Goal: Register for event/course

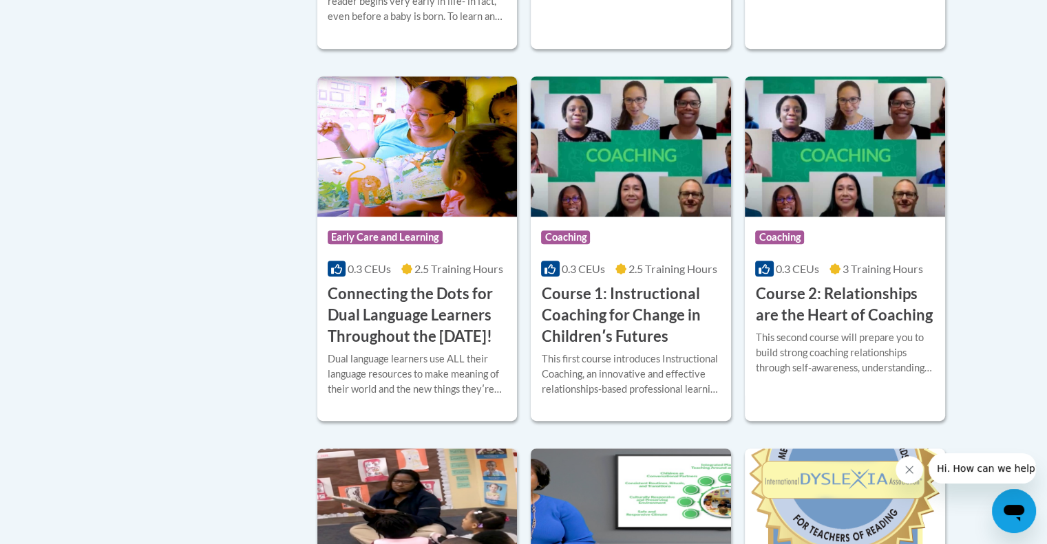
scroll to position [677, 0]
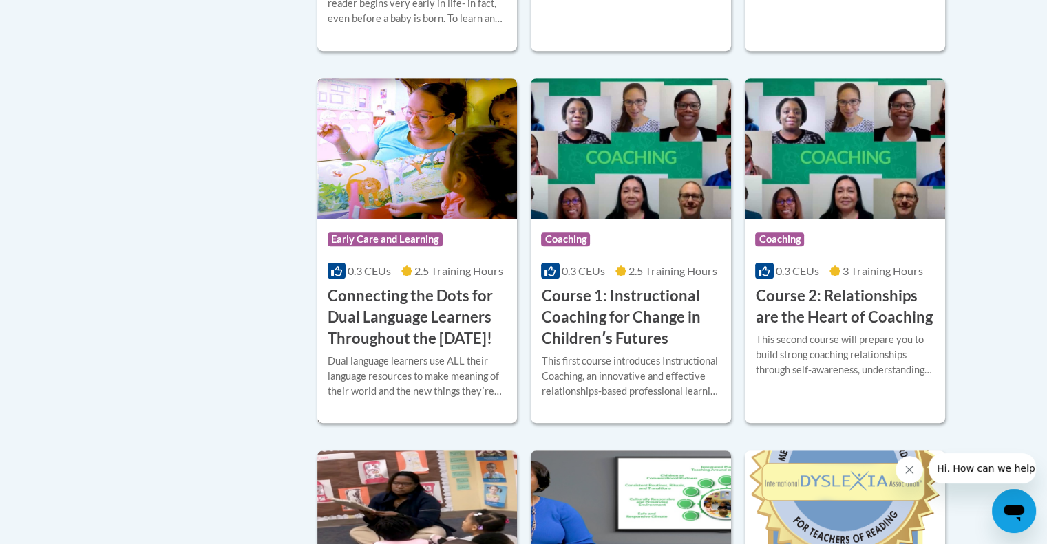
click at [396, 196] on img at bounding box center [417, 148] width 200 height 140
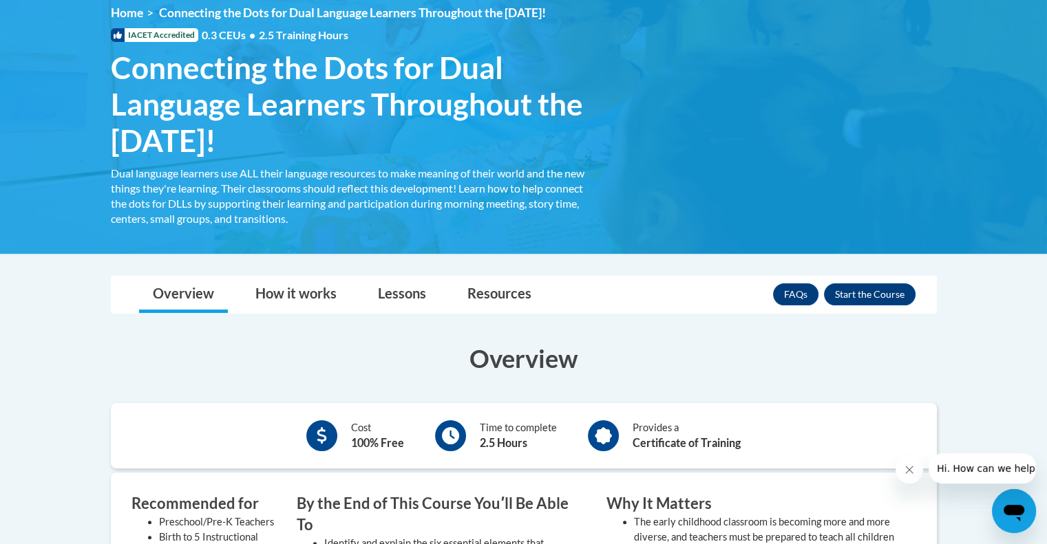
scroll to position [190, 0]
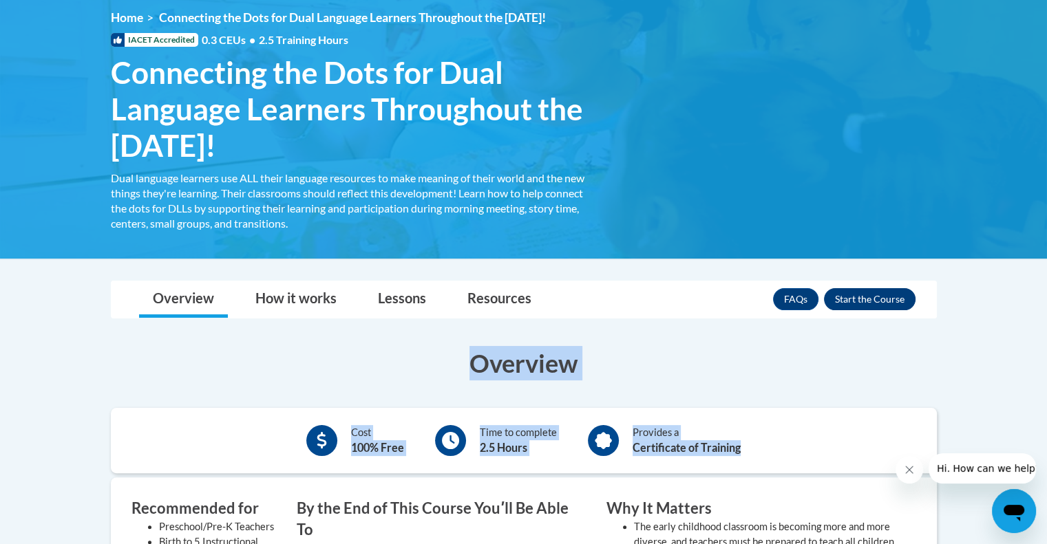
drag, startPoint x: 998, startPoint y: 428, endPoint x: 885, endPoint y: 298, distance: 172.2
click at [885, 298] on body "This site uses cookies to help improve your learning experience. By continuing …" at bounding box center [523, 546] width 1047 height 1472
click at [970, 321] on body "This site uses cookies to help improve your learning experience. By continuing …" at bounding box center [523, 546] width 1047 height 1472
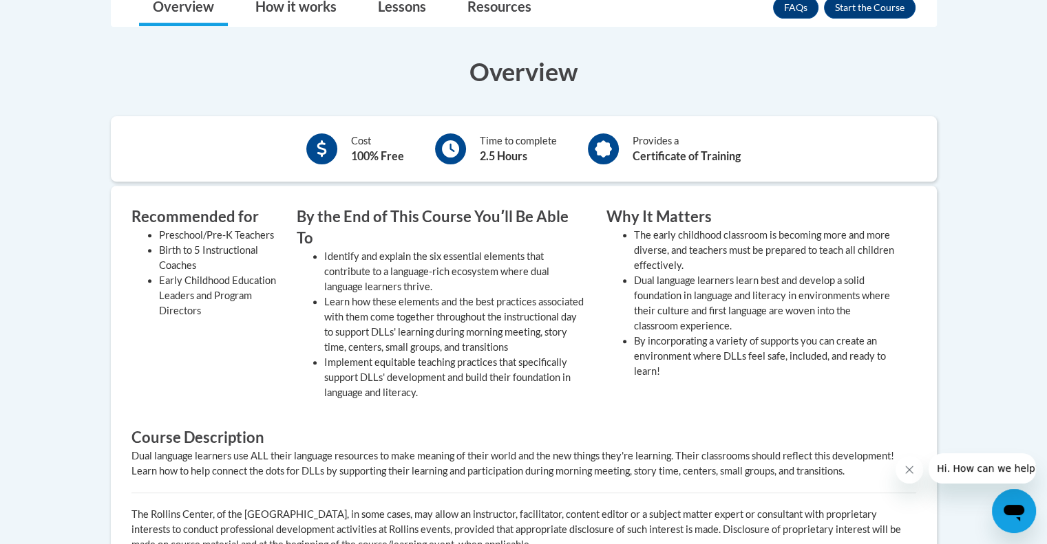
scroll to position [482, 0]
click at [972, 113] on body "This site uses cookies to help improve your learning experience. By continuing …" at bounding box center [523, 254] width 1047 height 1472
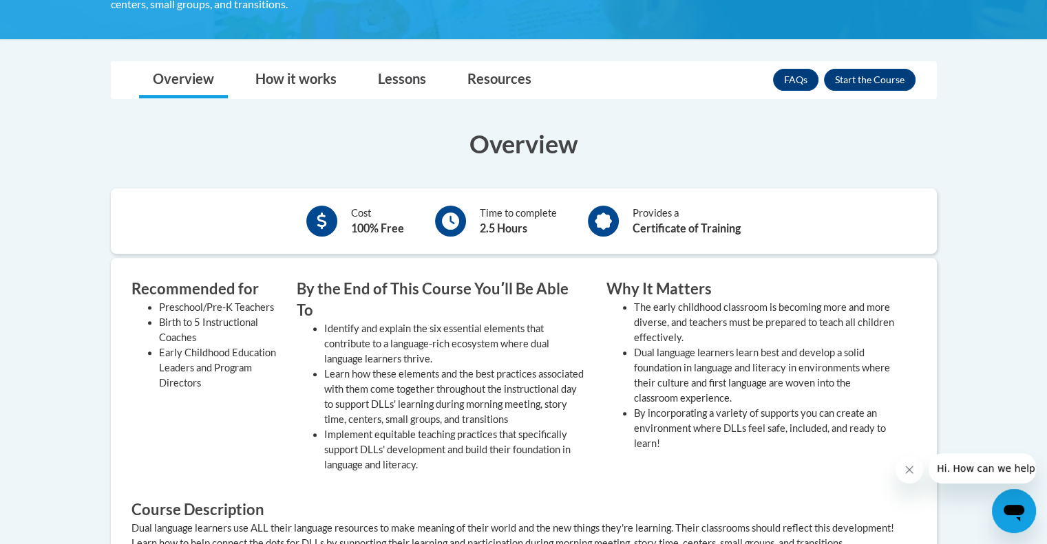
scroll to position [281, 0]
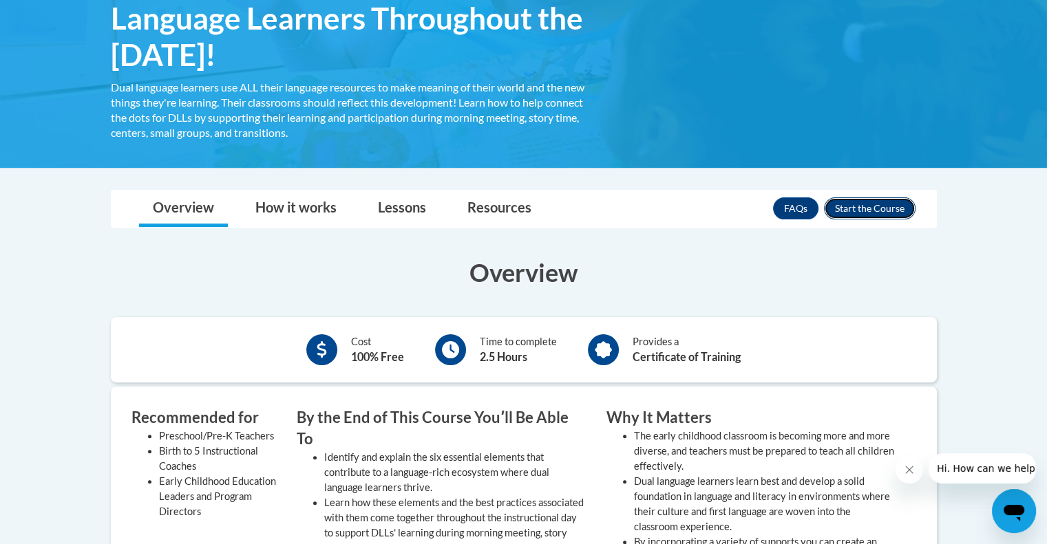
click at [858, 208] on button "Enroll" at bounding box center [870, 208] width 92 height 22
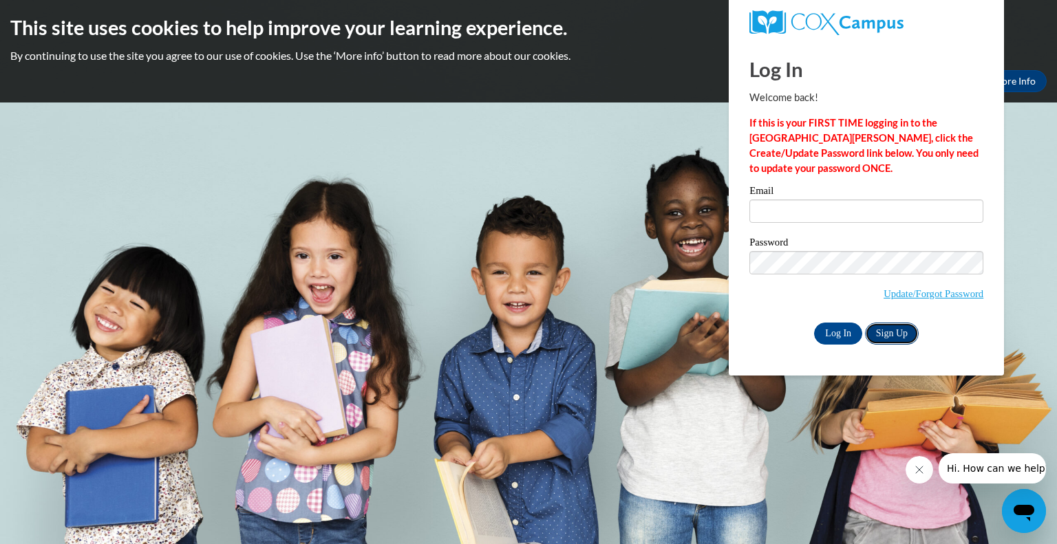
click at [907, 330] on link "Sign Up" at bounding box center [892, 334] width 54 height 22
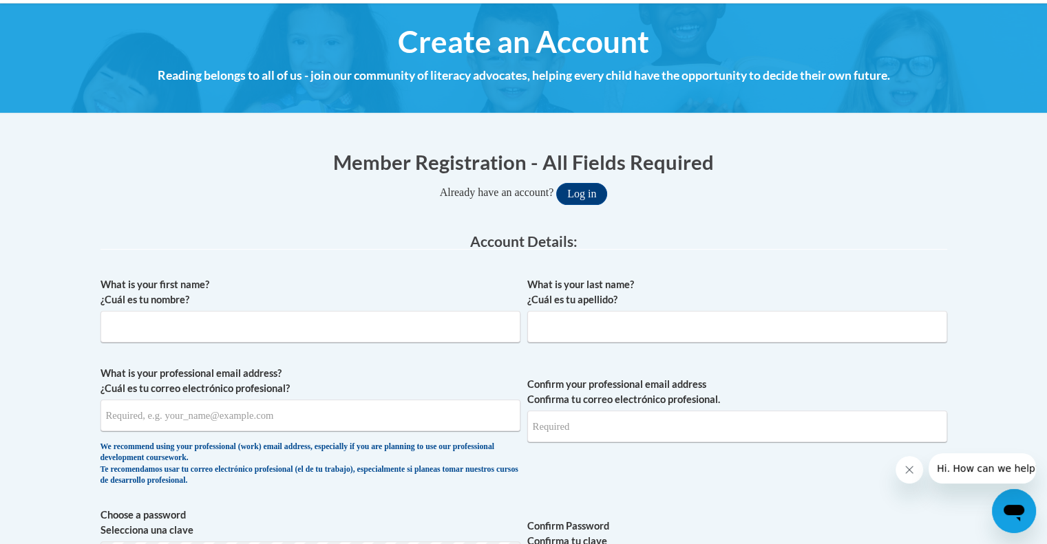
scroll to position [147, 0]
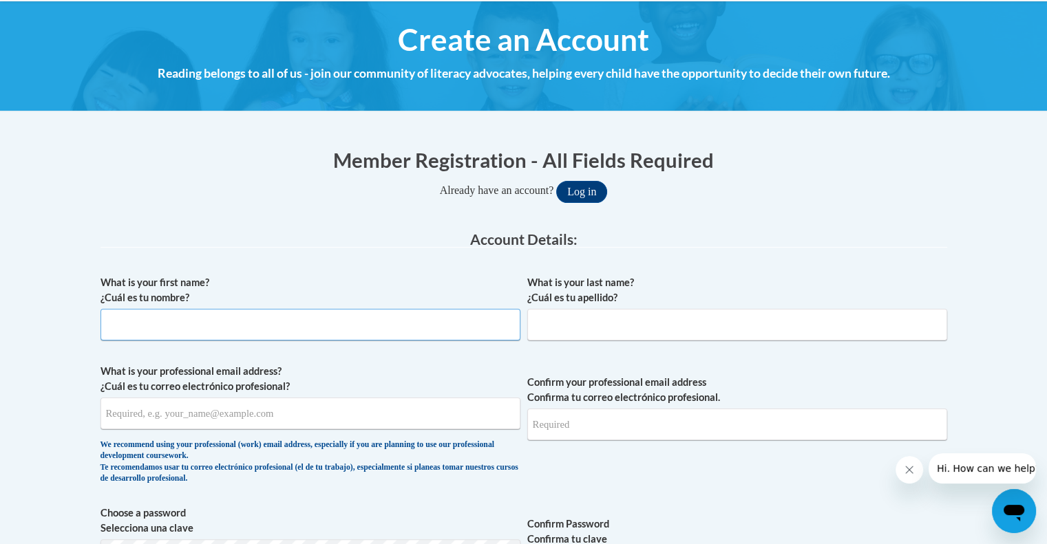
click at [171, 325] on input "What is your first name? ¿Cuál es tu nombre?" at bounding box center [310, 325] width 420 height 32
type input "mia"
click at [549, 329] on input "What is your last name? ¿Cuál es tu apellido?" at bounding box center [737, 325] width 420 height 32
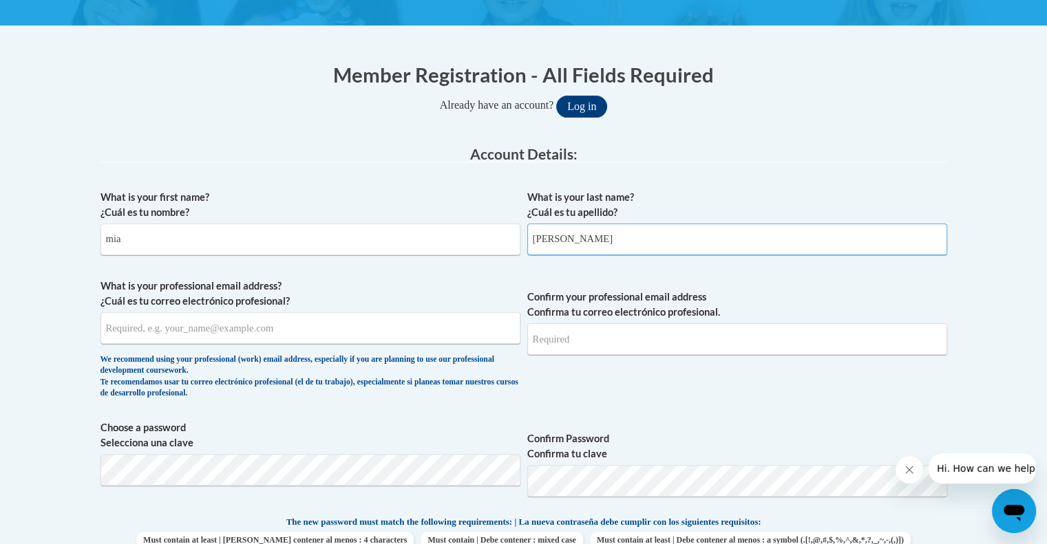
scroll to position [235, 0]
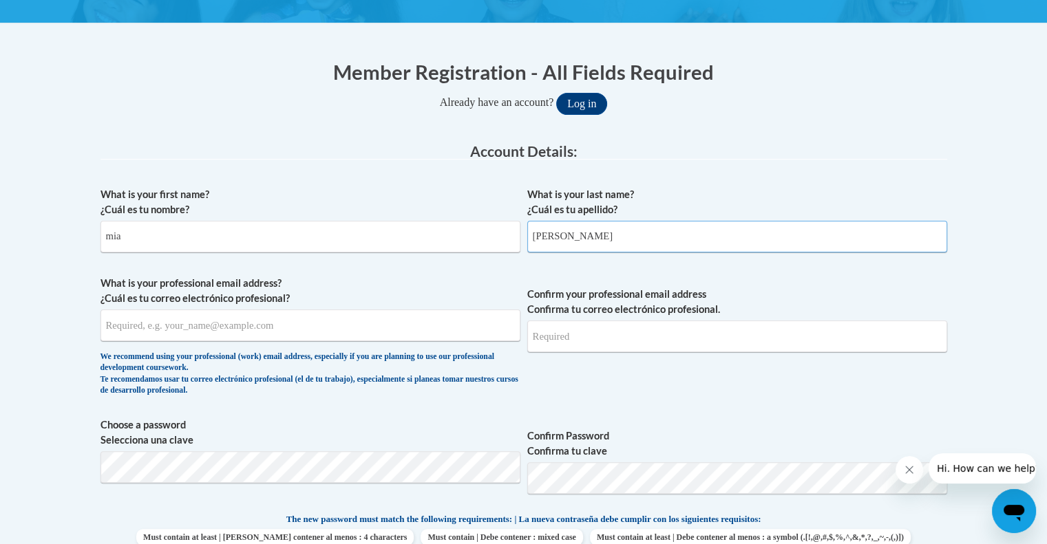
type input "sylvain"
click at [195, 330] on input "What is your professional email address? ¿Cuál es tu correo electrónico profesi…" at bounding box center [310, 326] width 420 height 32
type input "mia.sylvain@bostonabcd.org"
click at [572, 349] on input "Confirm your professional email address Confirma tu correo electrónico profesio…" at bounding box center [737, 337] width 420 height 32
drag, startPoint x: 102, startPoint y: 321, endPoint x: 253, endPoint y: 320, distance: 150.7
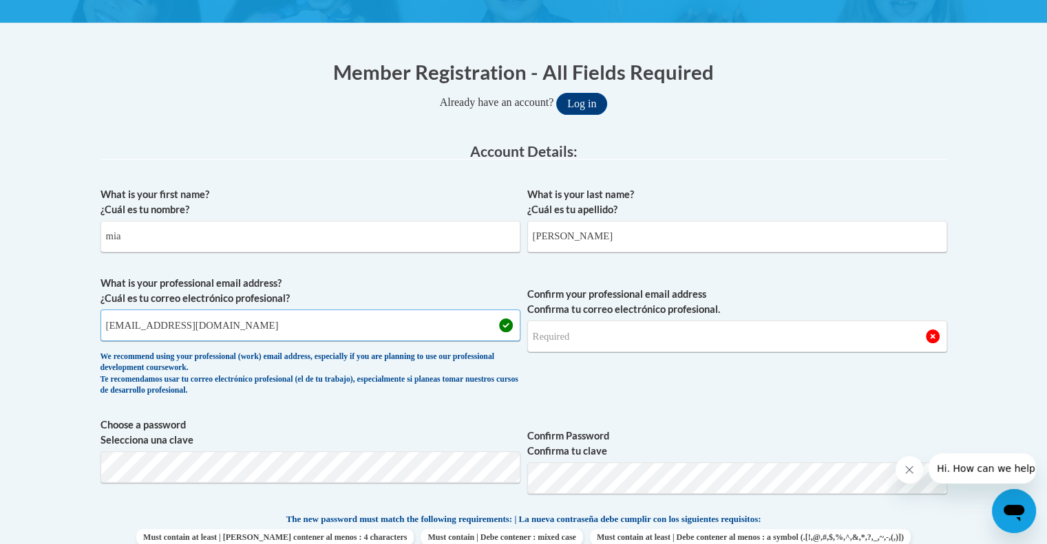
click at [253, 320] on input "mia.sylvain@bostonabcd.org" at bounding box center [310, 326] width 420 height 32
click at [546, 346] on input "Confirm your professional email address Confirma tu correo electrónico profesio…" at bounding box center [737, 337] width 420 height 32
type input "mia.sylvain@bostonabcd.org"
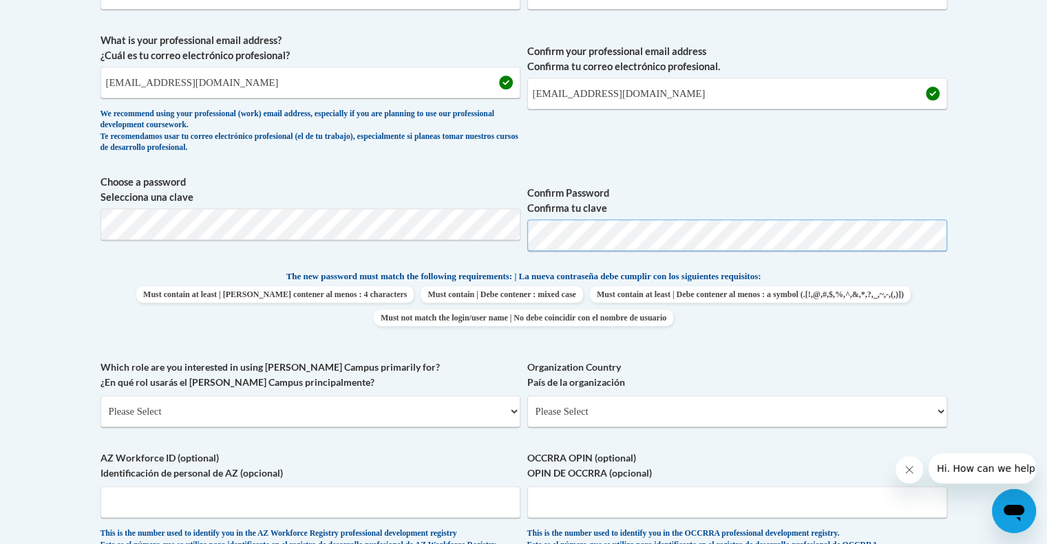
scroll to position [479, 0]
click at [305, 420] on select "Please Select College/University | Colegio/Universidad Community/Nonprofit Part…" at bounding box center [310, 411] width 420 height 32
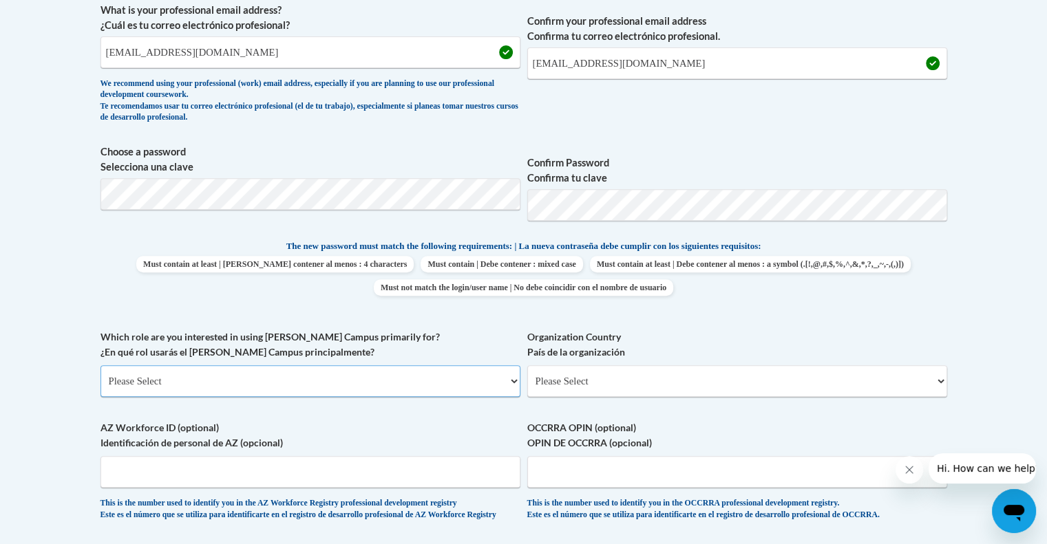
scroll to position [511, 0]
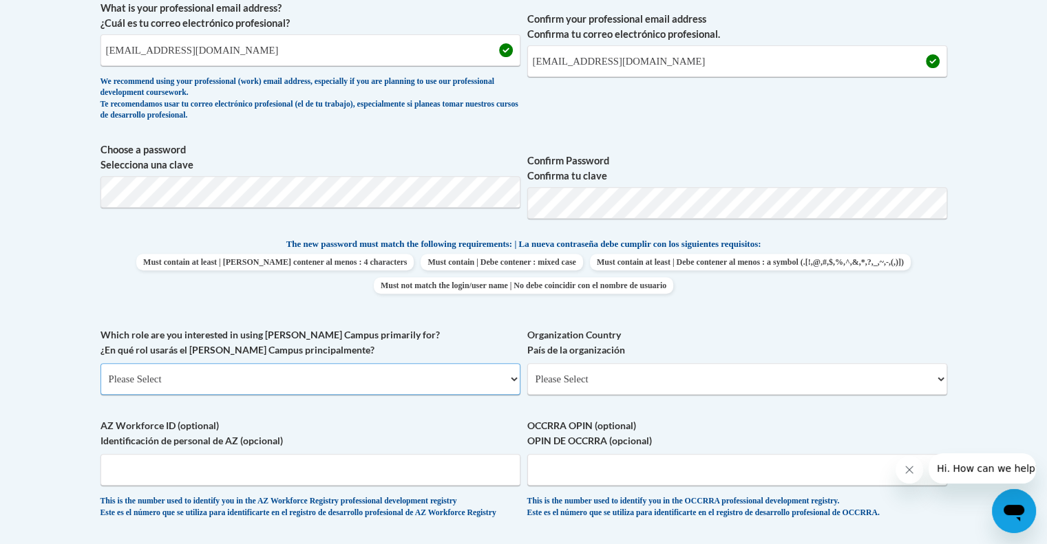
click at [301, 374] on select "Please Select College/University | Colegio/Universidad Community/Nonprofit Part…" at bounding box center [310, 379] width 420 height 32
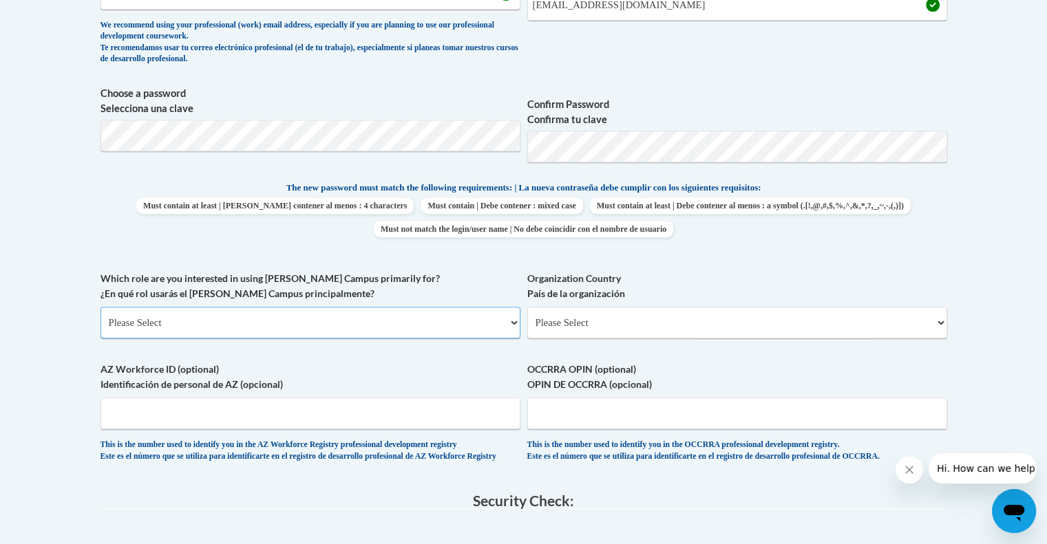
scroll to position [567, 0]
click at [567, 323] on select "Please Select United States | Estados Unidos Outside of the United States | Fue…" at bounding box center [737, 323] width 420 height 32
select select "ad49bcad-a171-4b2e-b99c-48b446064914"
click at [527, 307] on select "Please Select United States | Estados Unidos Outside of the United States | Fue…" at bounding box center [737, 323] width 420 height 32
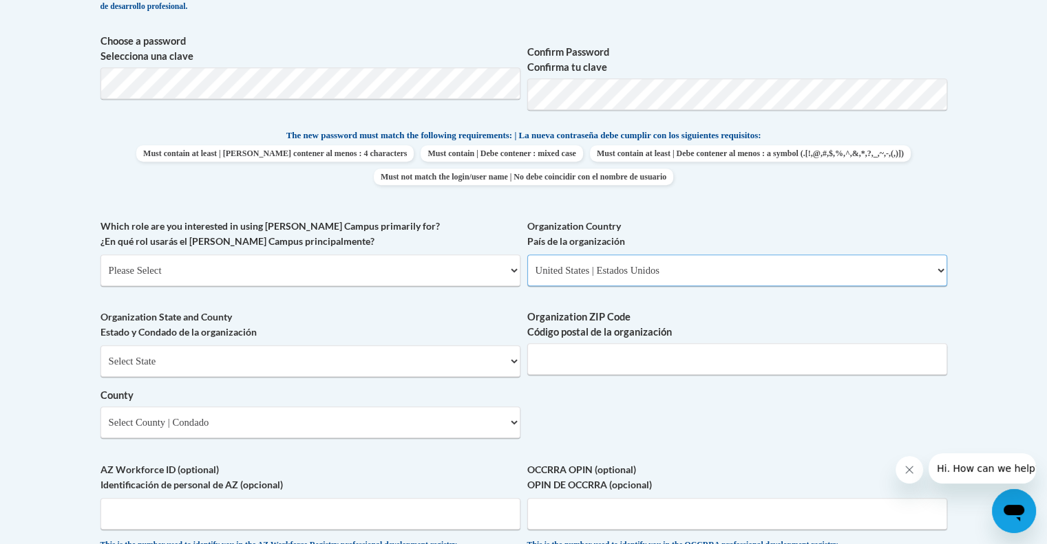
scroll to position [621, 0]
click at [276, 250] on span "Which role are you interested in using Cox Campus primarily for? ¿En qué rol us…" at bounding box center [310, 250] width 420 height 67
click at [261, 276] on select "Please Select College/University | Colegio/Universidad Community/Nonprofit Part…" at bounding box center [310, 269] width 420 height 32
select select "fbf2d438-af2f-41f8-98f1-81c410e29de3"
click at [100, 253] on select "Please Select College/University | Colegio/Universidad Community/Nonprofit Part…" at bounding box center [310, 269] width 420 height 32
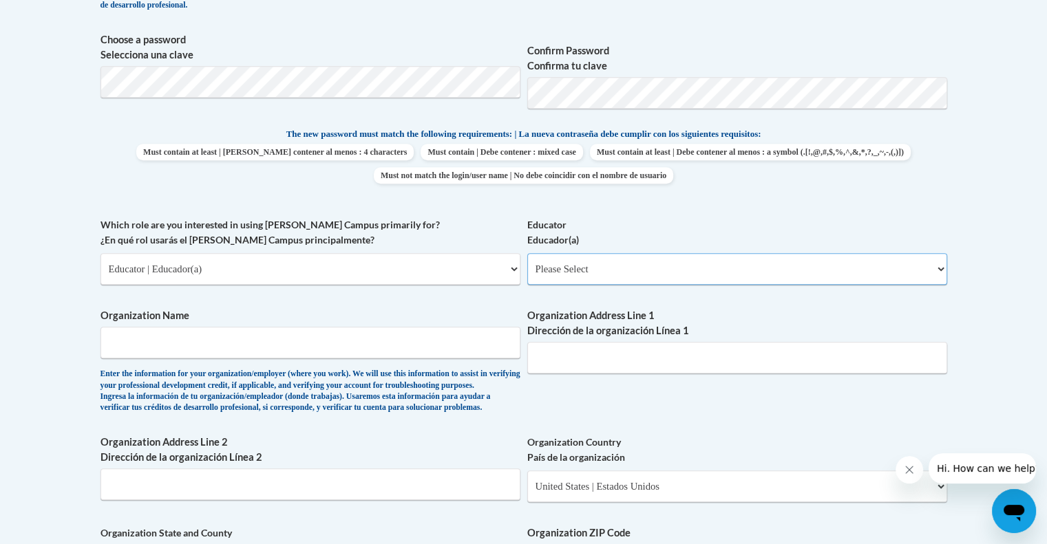
click at [581, 277] on select "Please Select Early Learning/Daycare Teacher/Family Home Care Provider | Maestr…" at bounding box center [737, 269] width 420 height 32
select select "5e2af403-4f2c-4e49-a02f-103e55d7b75b"
click at [527, 253] on select "Please Select Early Learning/Daycare Teacher/Family Home Care Provider | Maestr…" at bounding box center [737, 269] width 420 height 32
click at [308, 344] on input "Organization Name" at bounding box center [310, 343] width 420 height 32
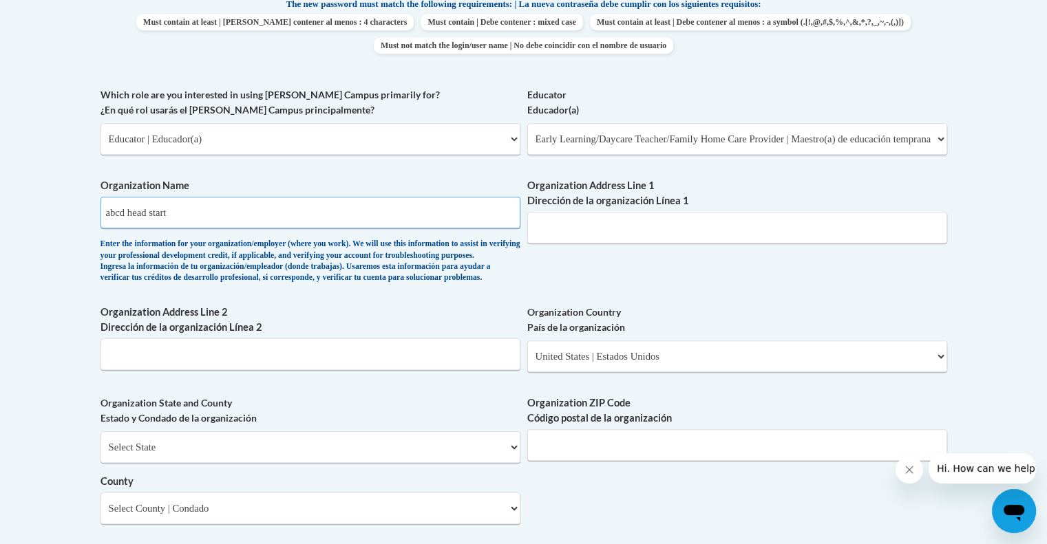
scroll to position [751, 0]
type input "abcd head start"
click at [570, 228] on input "Organization Address Line 1 Dirección de la organización Línea 1" at bounding box center [737, 227] width 420 height 32
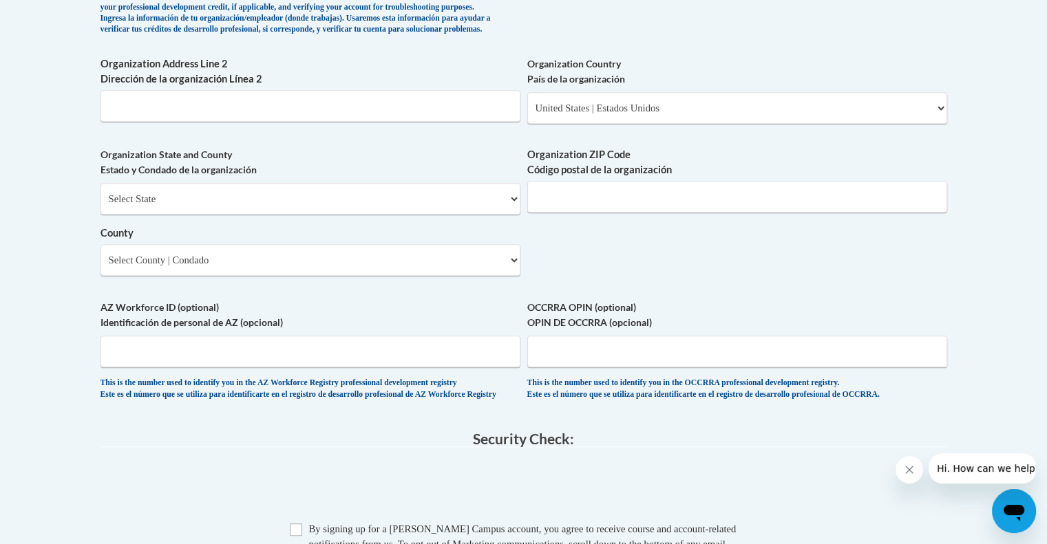
scroll to position [999, 0]
click at [592, 213] on input "Organization ZIP Code Código postal de la organización" at bounding box center [737, 197] width 420 height 32
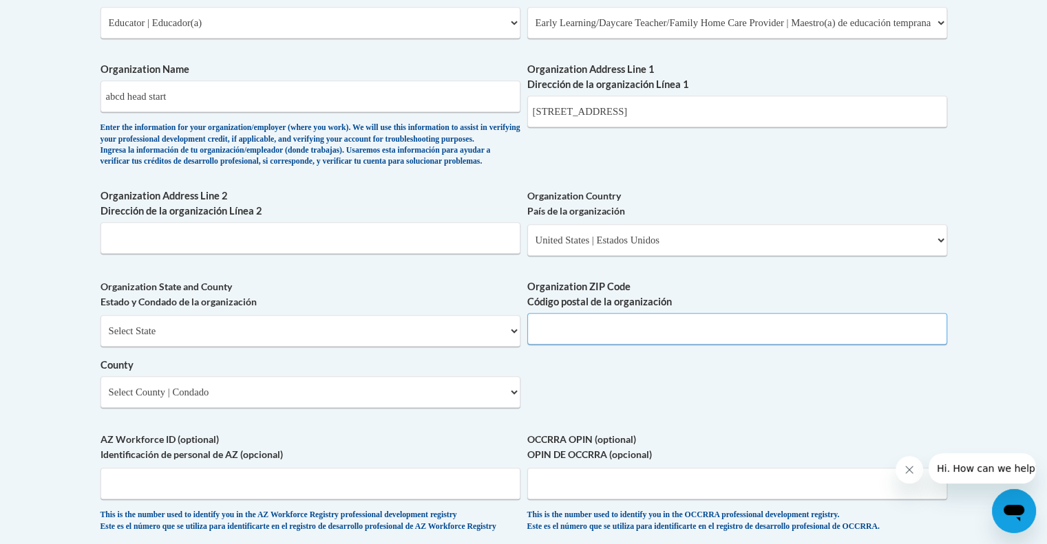
scroll to position [859, 0]
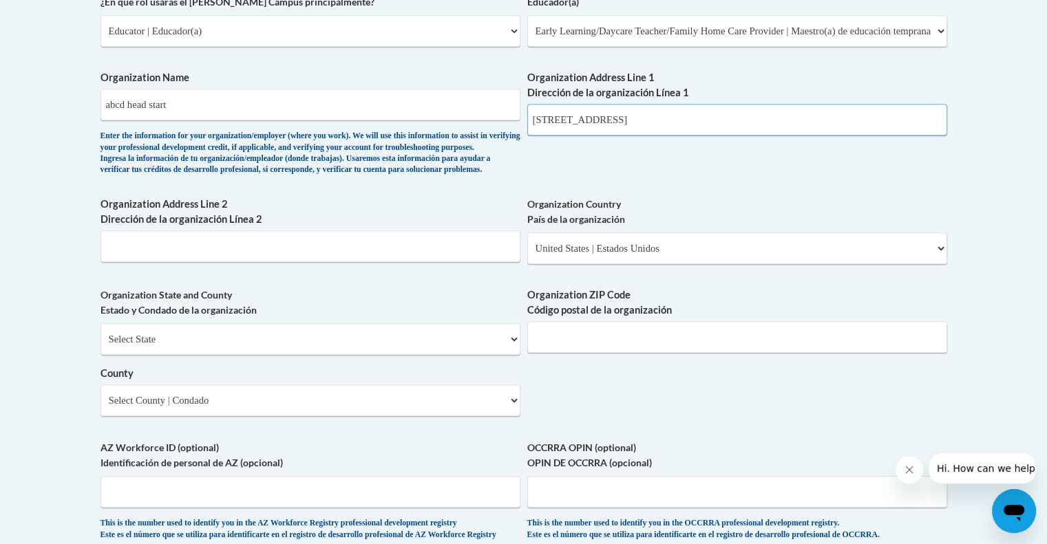
click at [603, 127] on input "198 genva ave" at bounding box center [737, 120] width 420 height 32
type input "198 geneva ave"
click at [373, 355] on select "Select State Alabama Alaska Arizona Arkansas California Colorado Connecticut De…" at bounding box center [310, 339] width 420 height 32
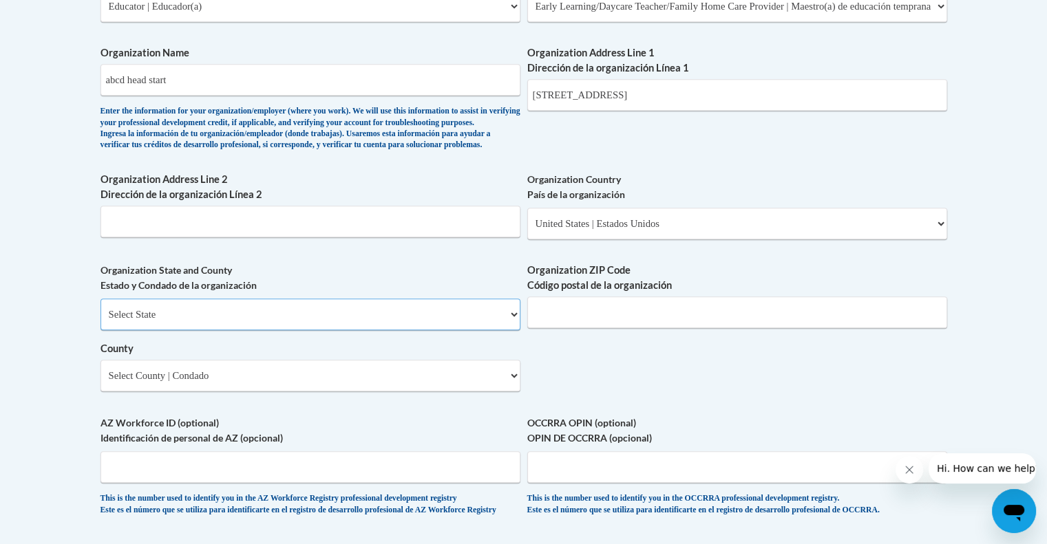
scroll to position [883, 0]
click at [315, 330] on select "Select State Alabama Alaska Arizona Arkansas California Colorado Connecticut De…" at bounding box center [310, 315] width 420 height 32
select select "Massachusetts"
click at [100, 321] on select "Select State Alabama Alaska Arizona Arkansas California Colorado Connecticut De…" at bounding box center [310, 315] width 420 height 32
click at [558, 328] on input "Organization ZIP Code Código postal de la organización" at bounding box center [737, 313] width 420 height 32
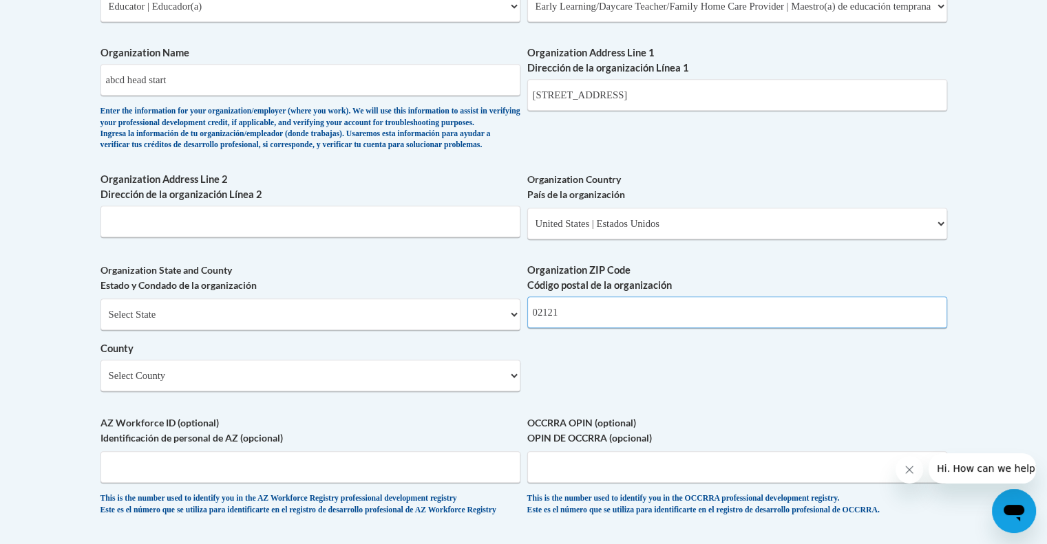
scroll to position [943, 0]
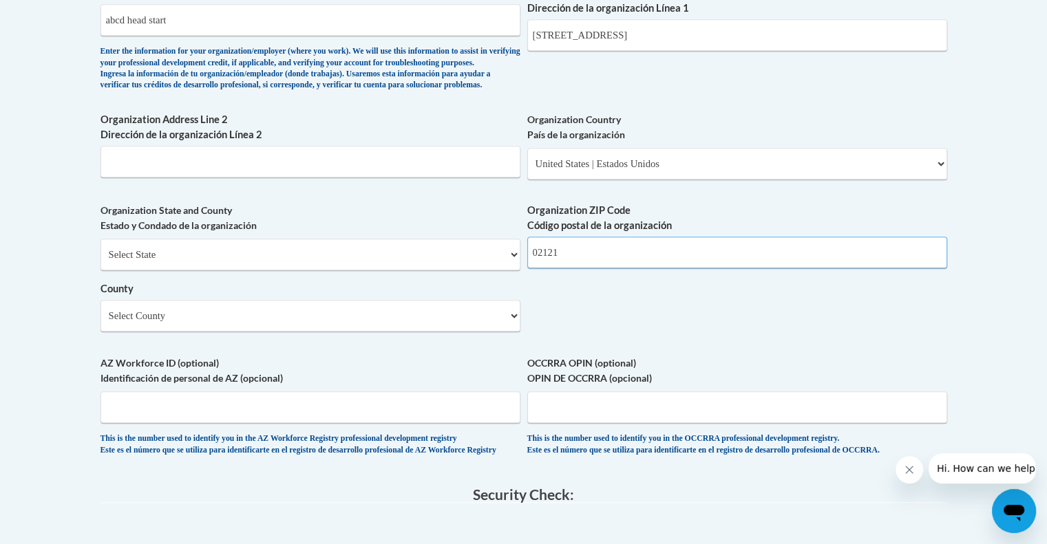
type input "02121"
click at [394, 332] on select "Select County Barnstable Berkshire Bristol Dukes Essex Franklin Hampden Hampshi…" at bounding box center [310, 316] width 420 height 32
select select "Suffolk"
click at [100, 323] on select "Select County Barnstable Berkshire Bristol Dukes Essex Franklin Hampden Hampshi…" at bounding box center [310, 316] width 420 height 32
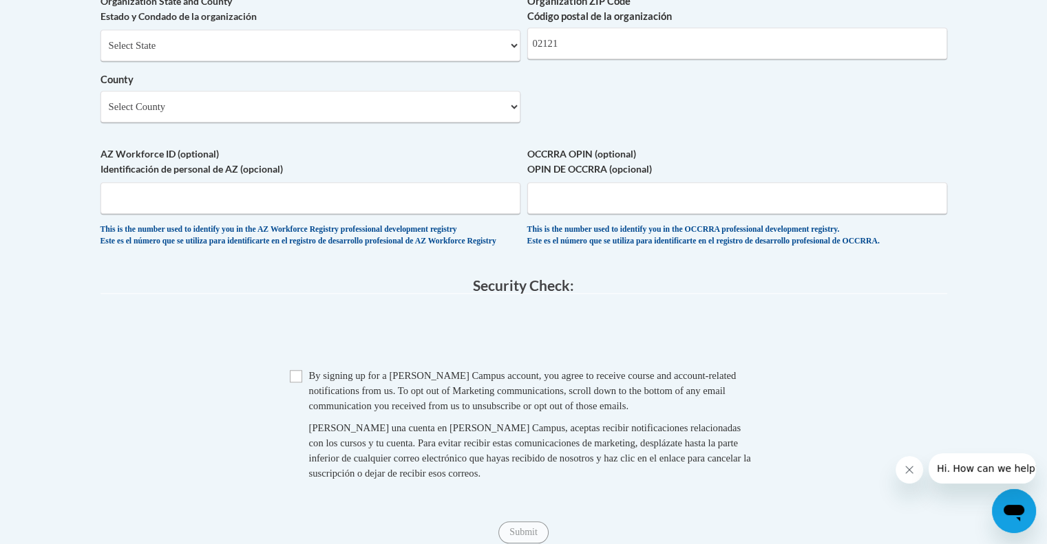
scroll to position [1210, 0]
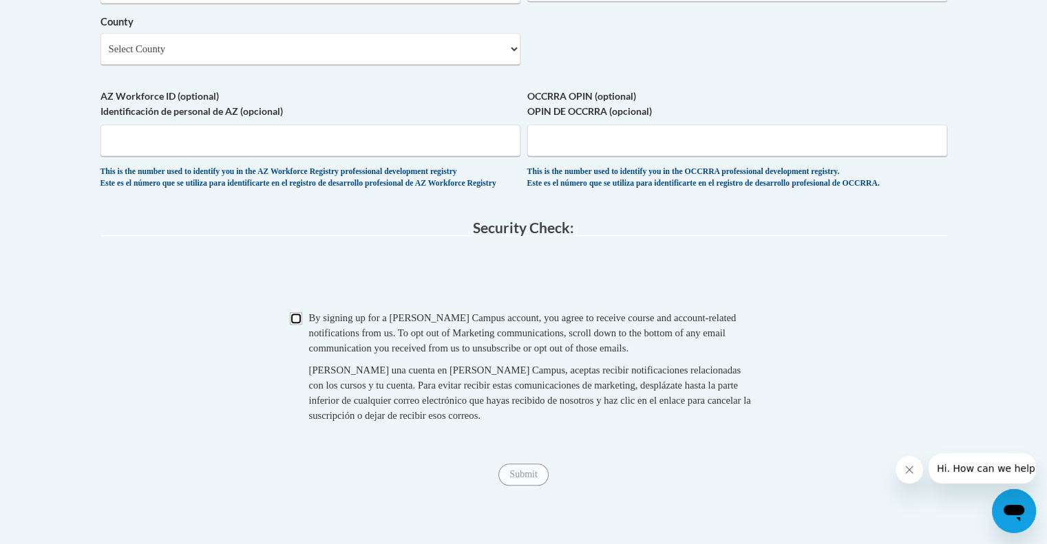
click at [294, 325] on input "Checkbox" at bounding box center [296, 318] width 12 height 12
checkbox input "true"
click at [526, 486] on input "Submit" at bounding box center [523, 475] width 50 height 22
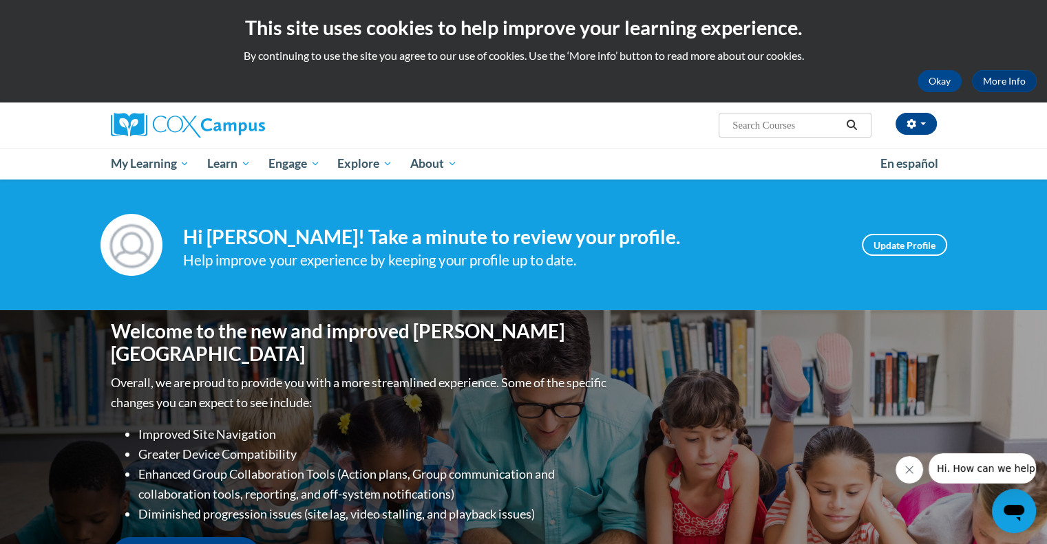
click at [810, 130] on input "Search..." at bounding box center [786, 125] width 110 height 17
type input "connecting the dots for dual language learners throughout the preschool day"
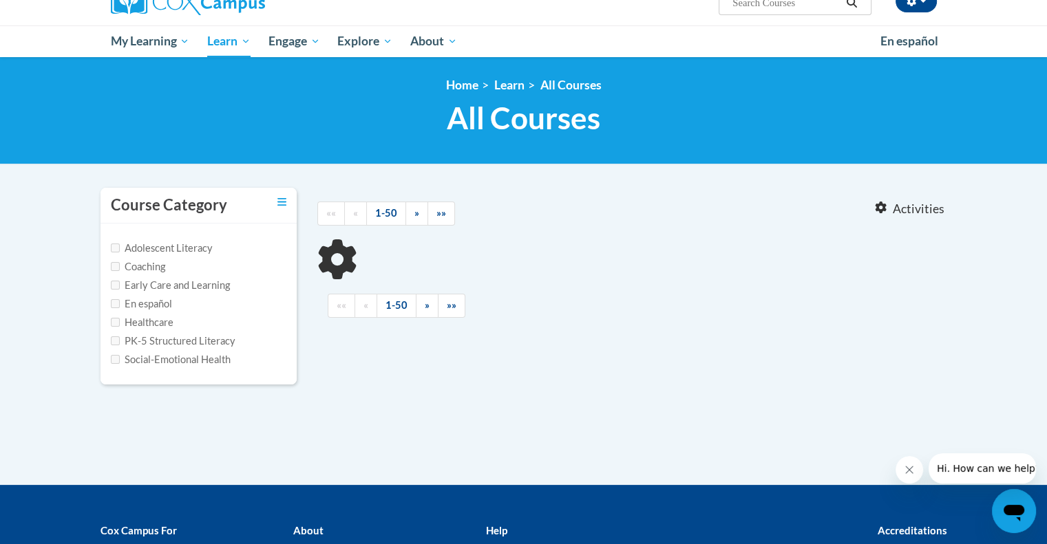
scroll to position [124, 0]
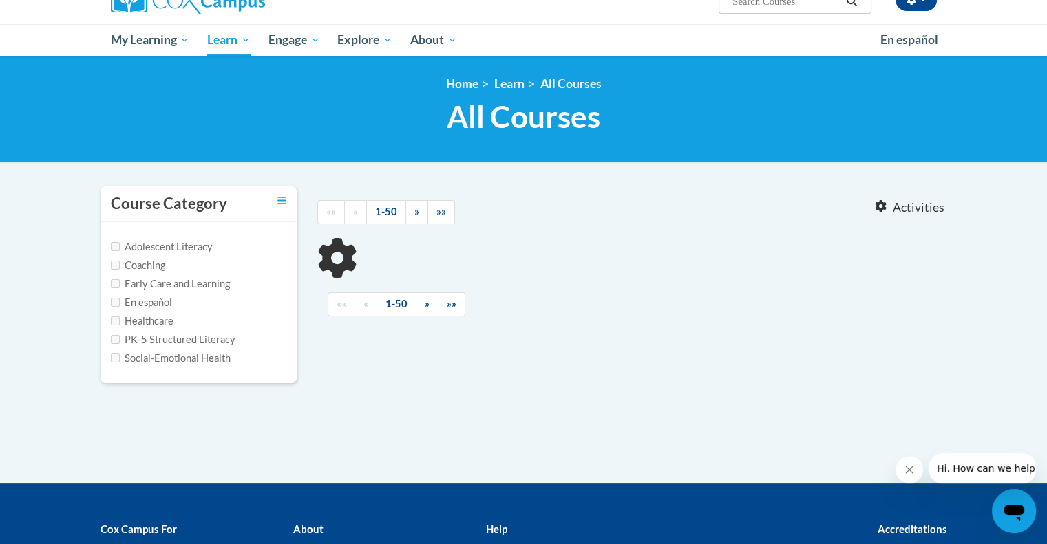
type input "connecting the dots for dual language learners throughout the [DATE]"
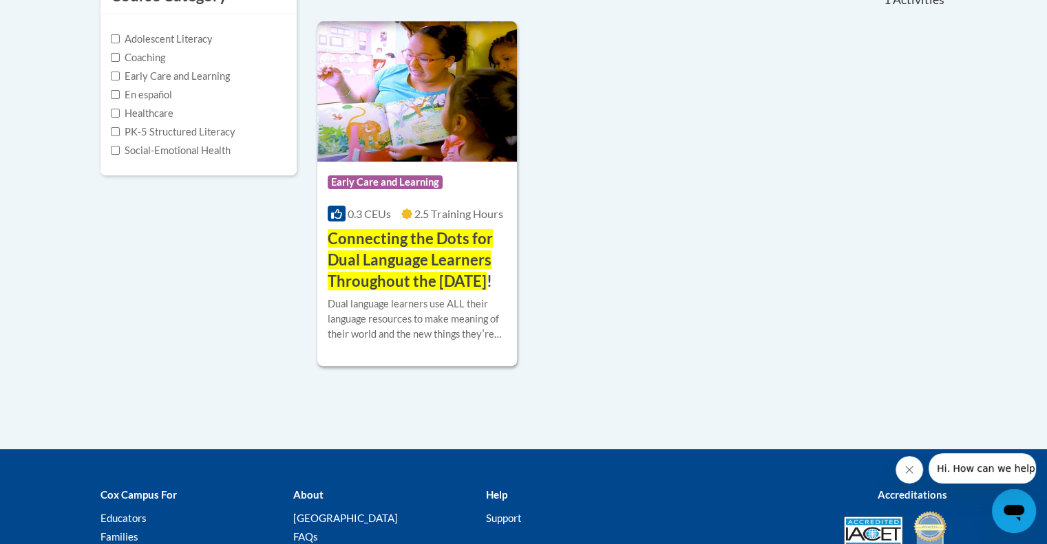
scroll to position [352, 0]
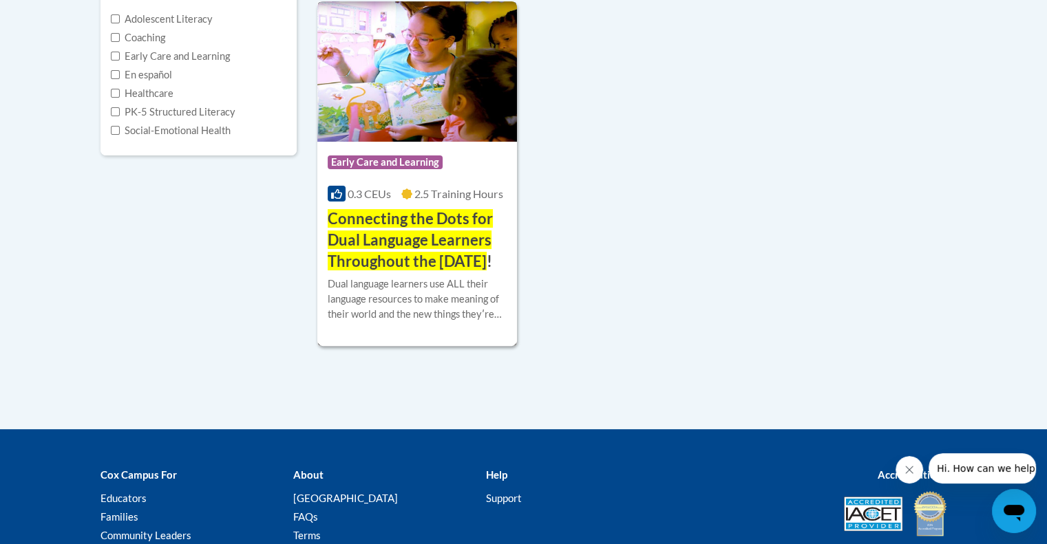
click at [464, 236] on span "Connecting the Dots for Dual Language Learners Throughout the Preschool Day" at bounding box center [410, 239] width 165 height 61
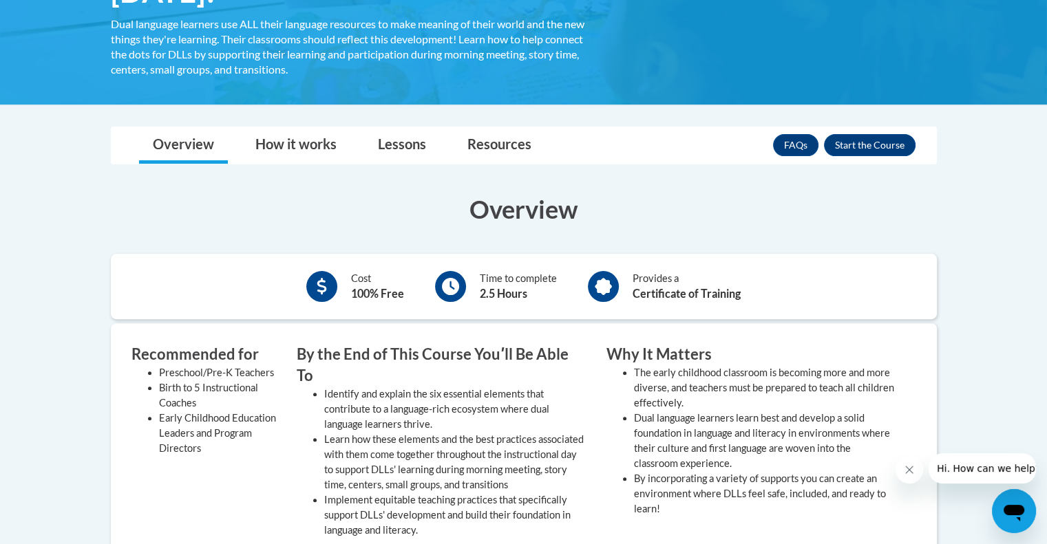
scroll to position [345, 0]
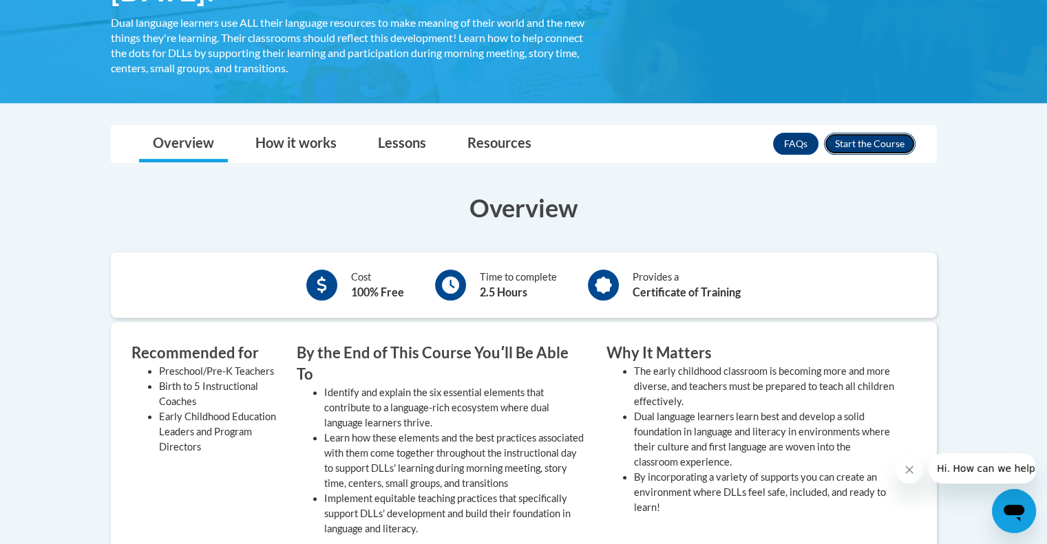
click at [864, 136] on button "Enroll" at bounding box center [870, 144] width 92 height 22
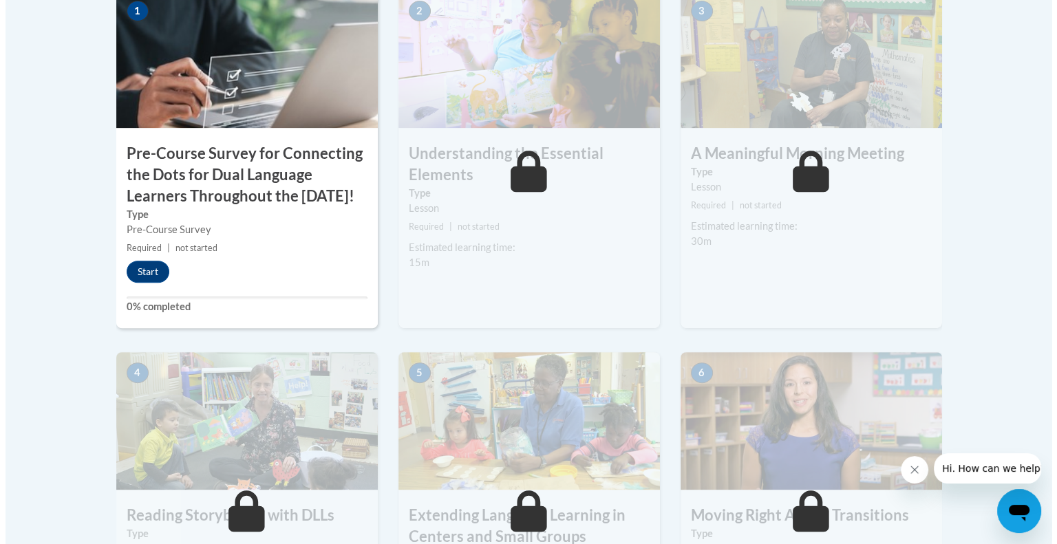
scroll to position [505, 0]
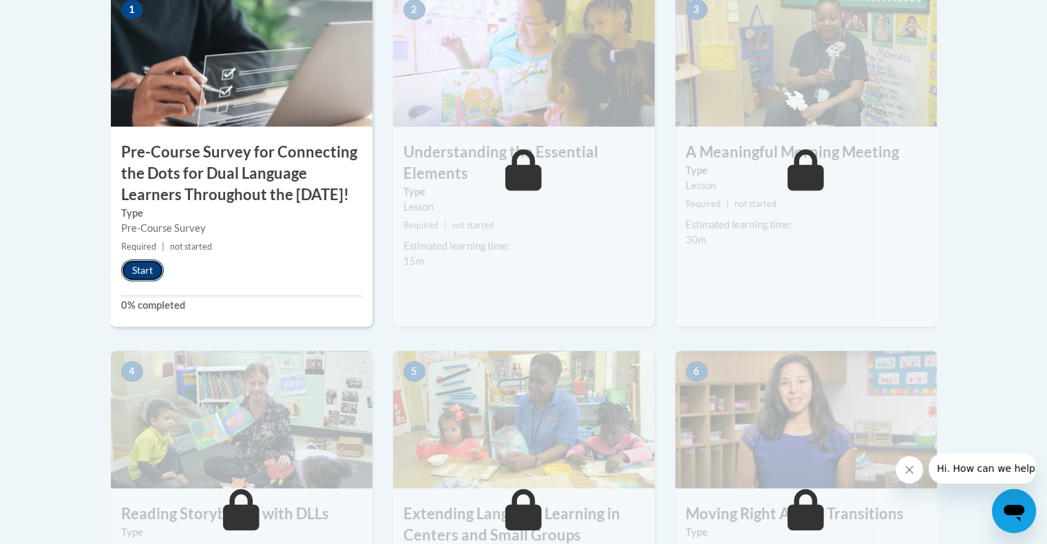
click at [138, 281] on button "Start" at bounding box center [142, 270] width 43 height 22
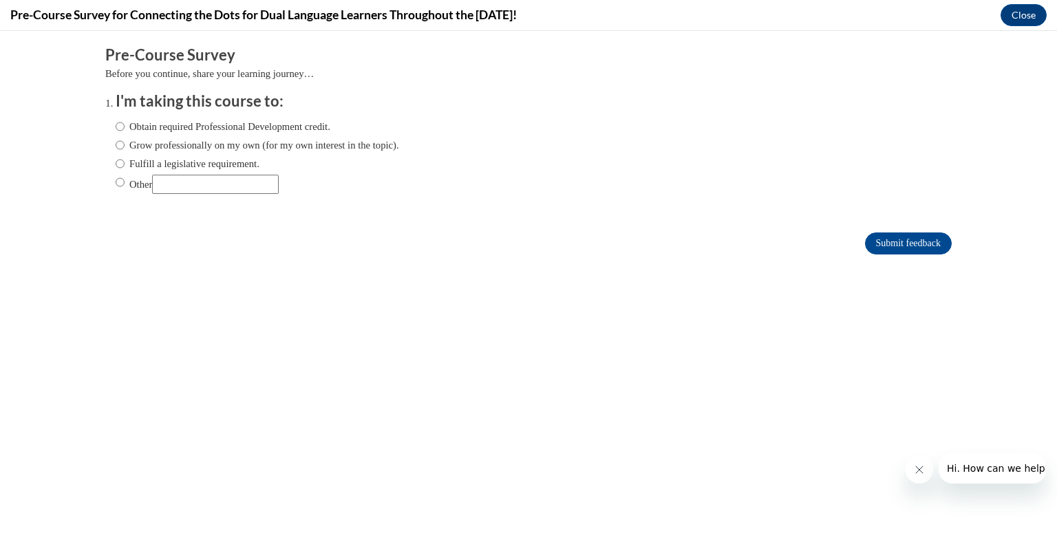
scroll to position [0, 0]
click at [116, 127] on input "Obtain required Professional Development credit." at bounding box center [120, 126] width 9 height 15
radio input "true"
click at [482, 371] on body "Comments Pre-Course Survey Before you continue, share your learning journey… I'…" at bounding box center [528, 287] width 1057 height 513
click at [908, 238] on input "Submit feedback" at bounding box center [908, 244] width 87 height 22
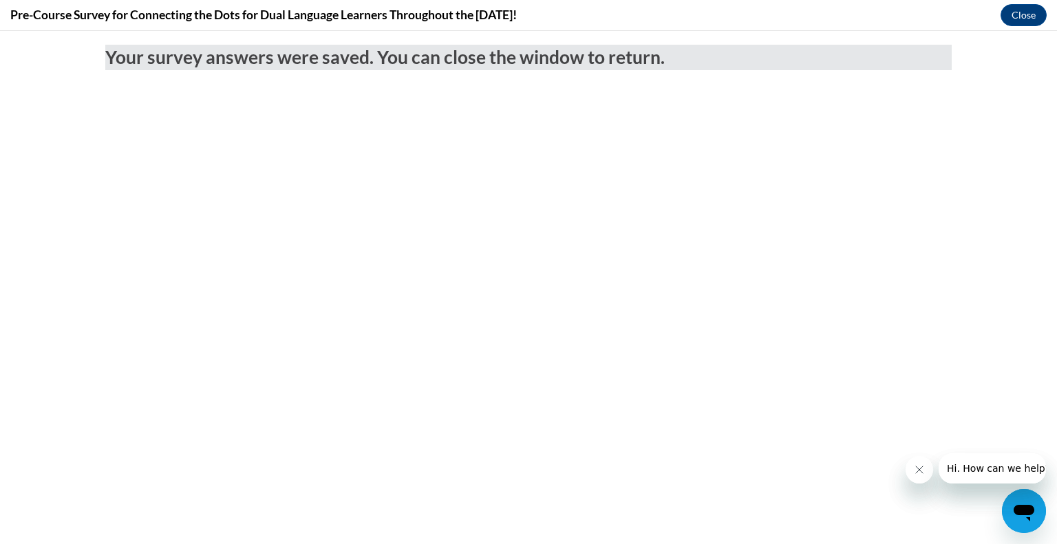
click at [914, 471] on icon "Close message from company" at bounding box center [918, 469] width 11 height 11
click at [919, 473] on icon "Close message from company" at bounding box center [918, 469] width 11 height 11
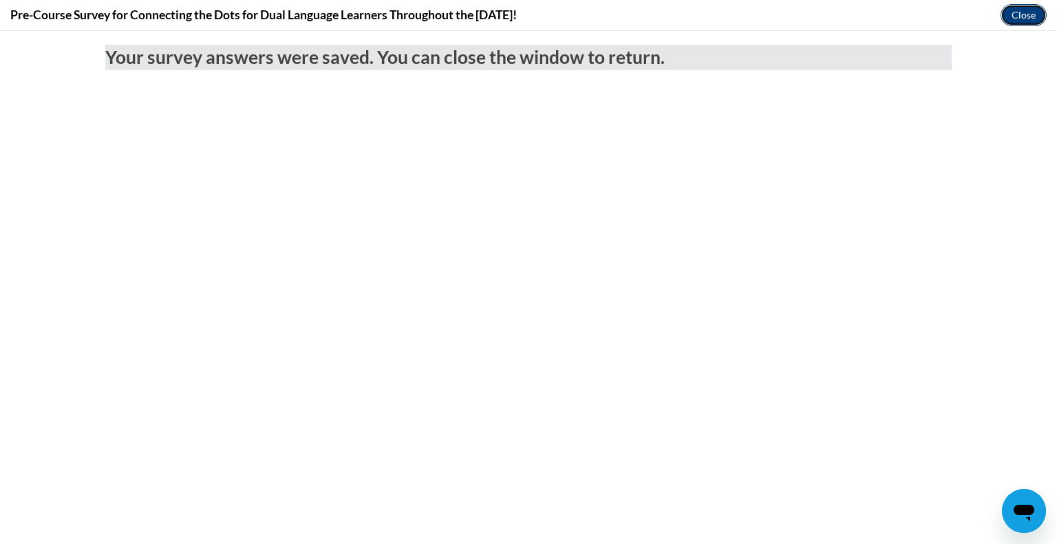
click at [1031, 23] on button "Close" at bounding box center [1023, 15] width 46 height 22
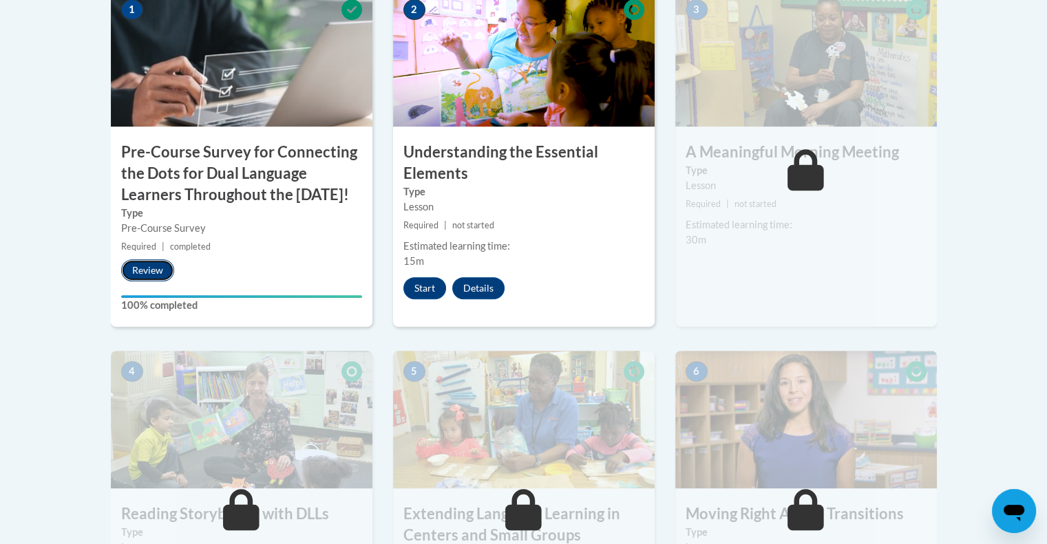
click at [155, 281] on button "Review" at bounding box center [147, 270] width 53 height 22
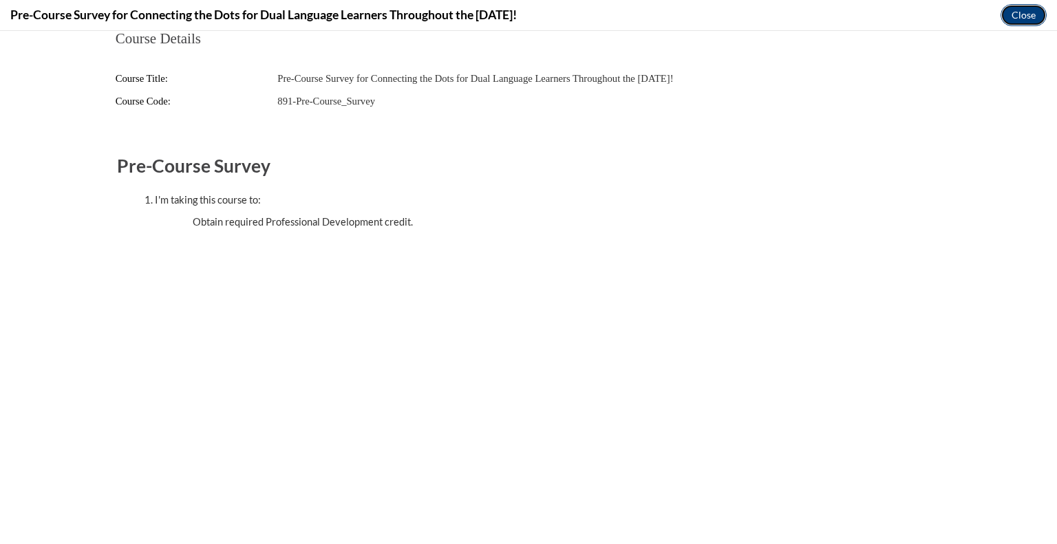
click at [1023, 8] on button "Close" at bounding box center [1023, 15] width 46 height 22
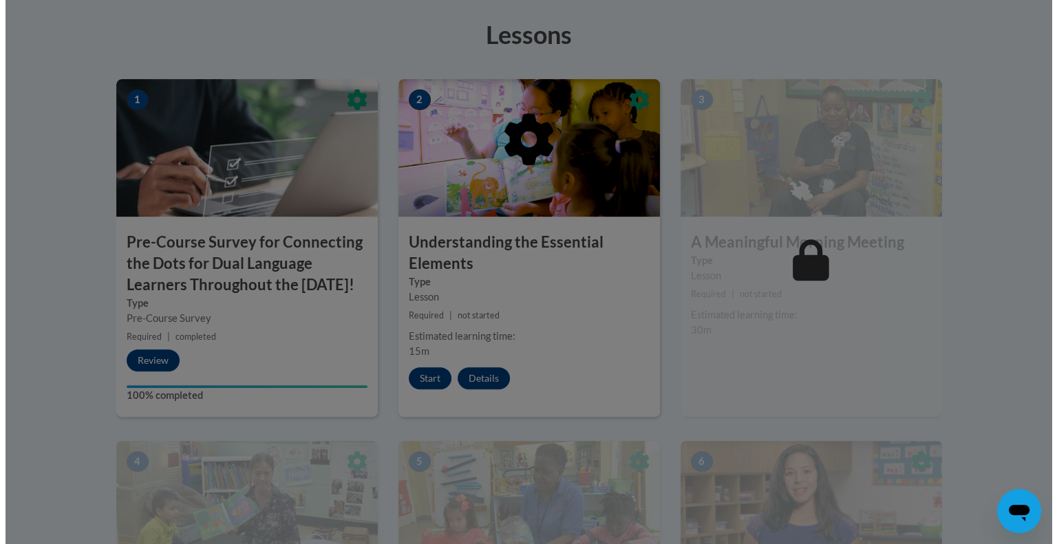
scroll to position [465, 0]
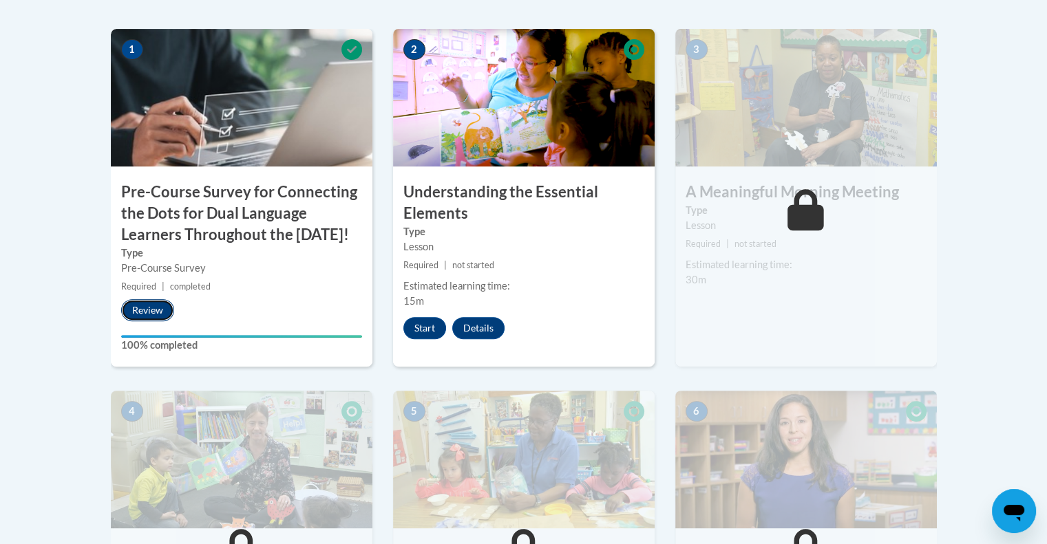
click at [149, 321] on button "Review" at bounding box center [147, 310] width 53 height 22
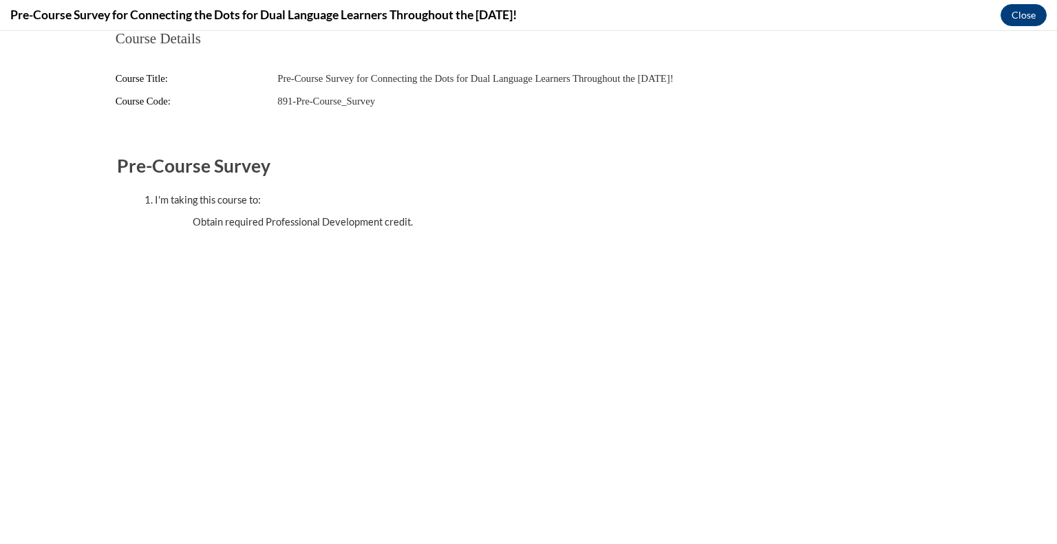
scroll to position [0, 0]
click at [1020, 14] on button "Close" at bounding box center [1023, 15] width 46 height 22
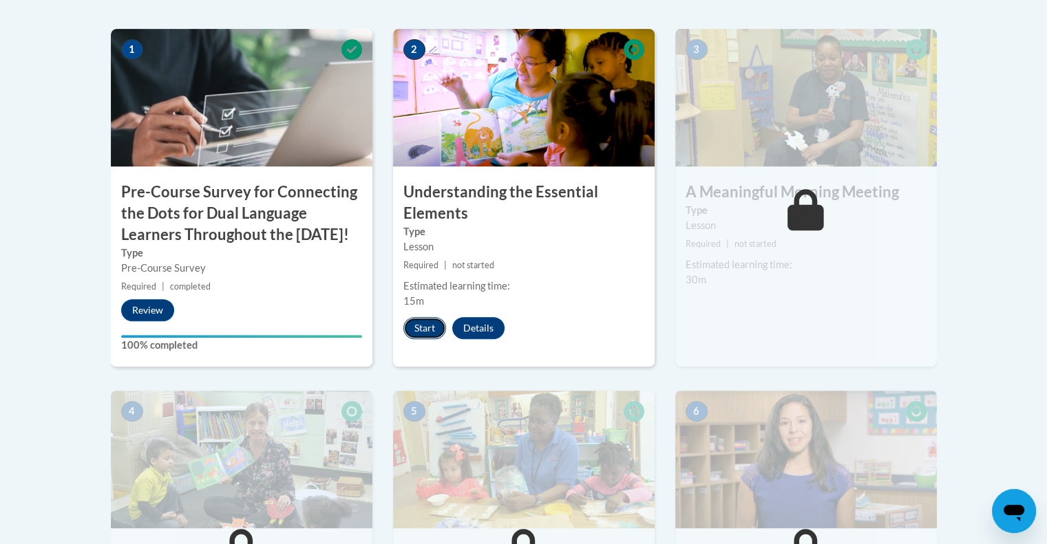
click at [420, 325] on button "Start" at bounding box center [424, 328] width 43 height 22
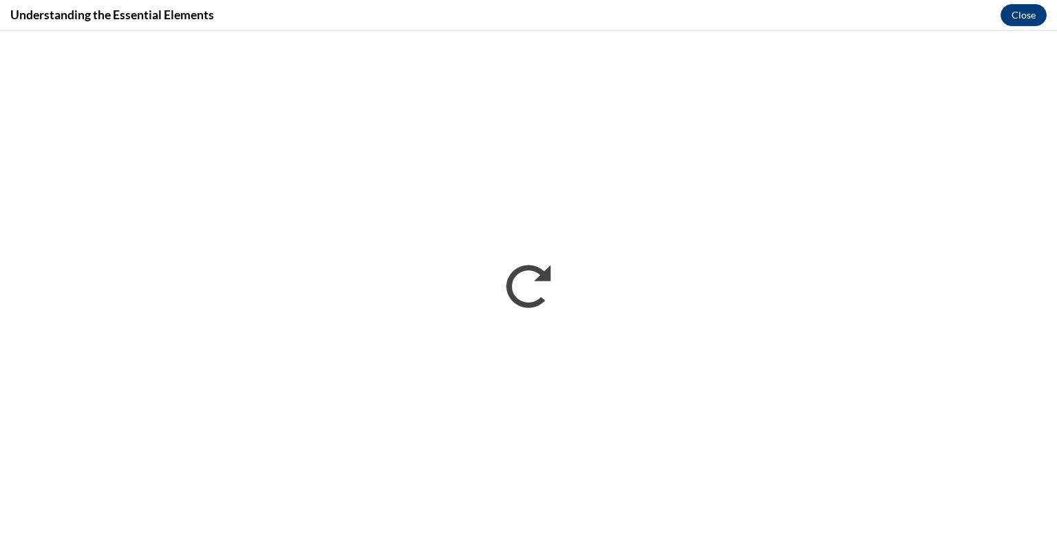
click at [900, 8] on div "Understanding the Essential Elements Close" at bounding box center [528, 15] width 1057 height 31
click at [1012, 15] on button "Close" at bounding box center [1023, 15] width 46 height 22
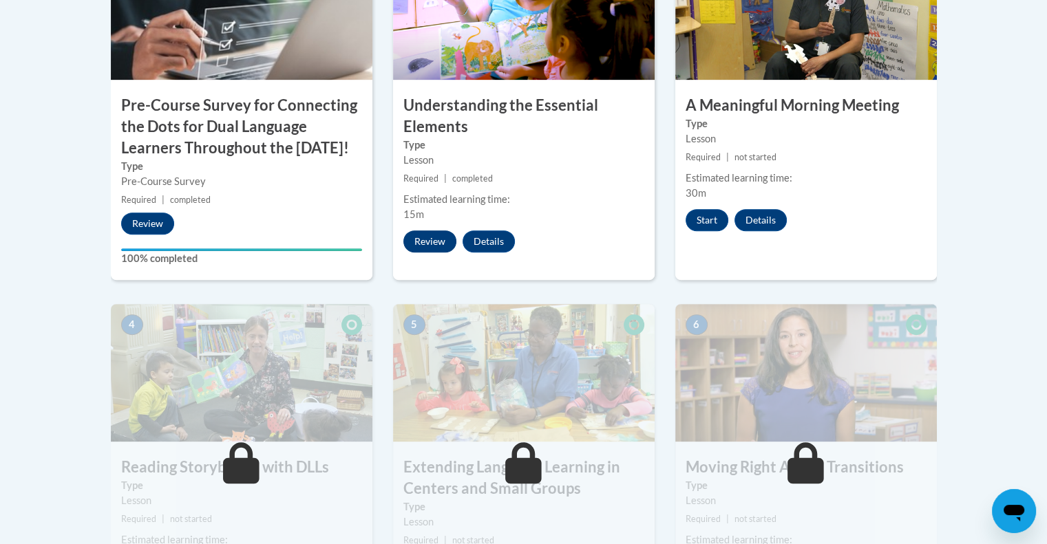
scroll to position [597, 0]
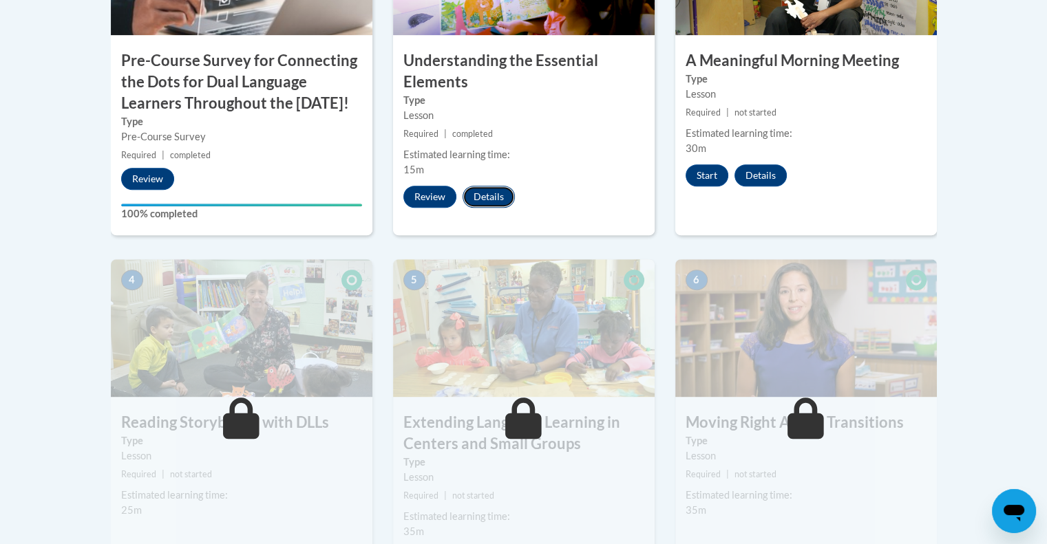
click at [480, 197] on button "Details" at bounding box center [488, 197] width 52 height 22
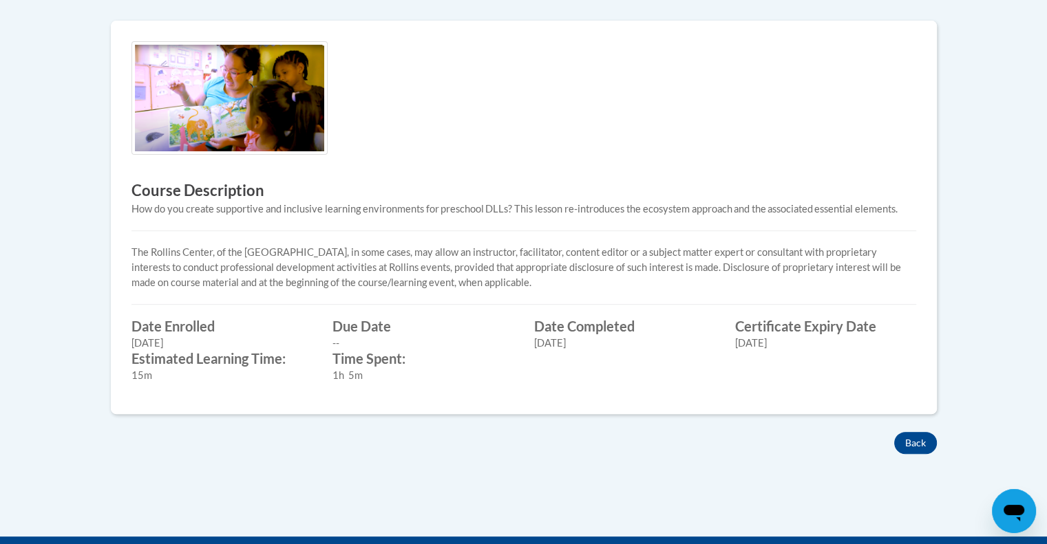
scroll to position [668, 0]
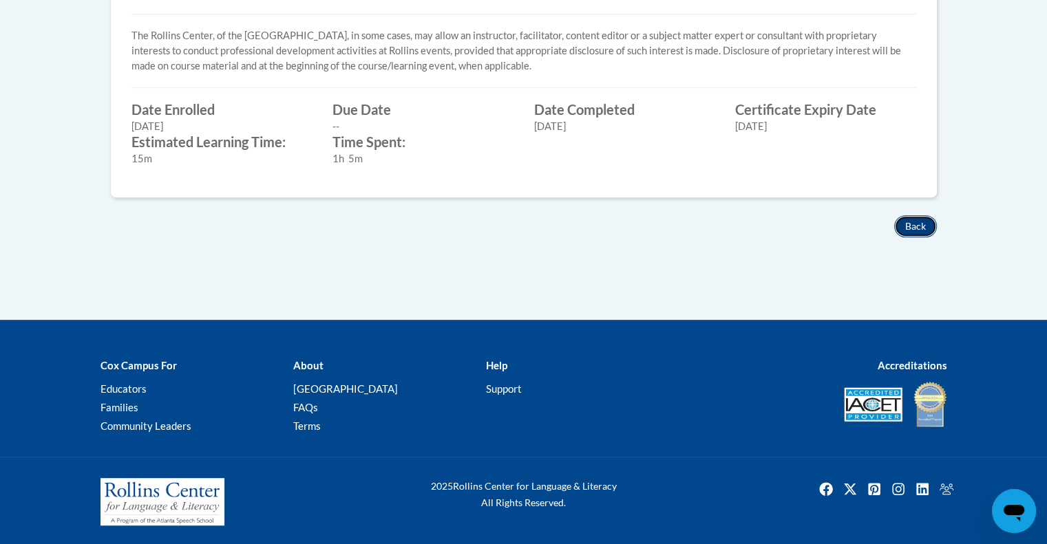
click at [915, 226] on button "Back" at bounding box center [915, 226] width 43 height 22
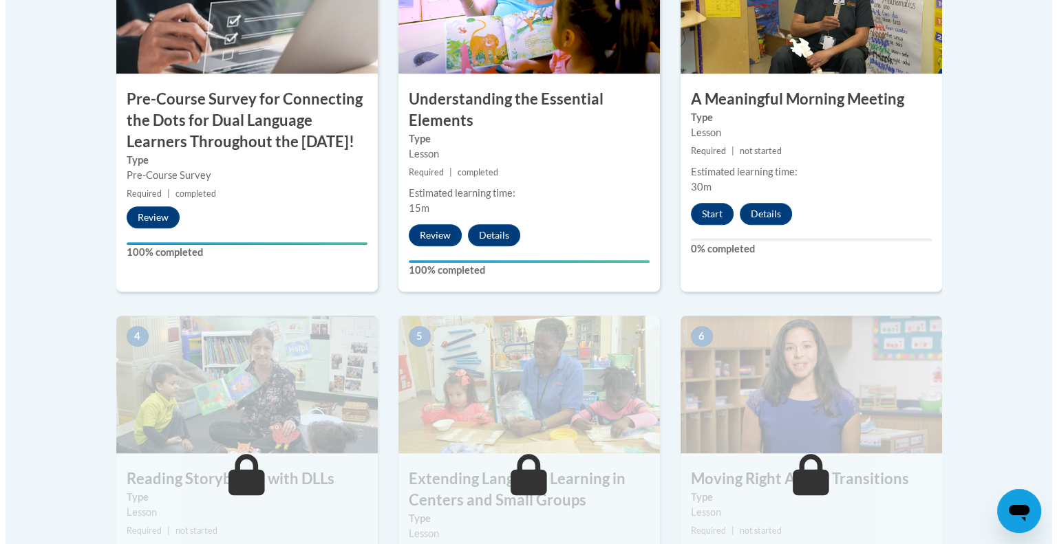
scroll to position [559, 0]
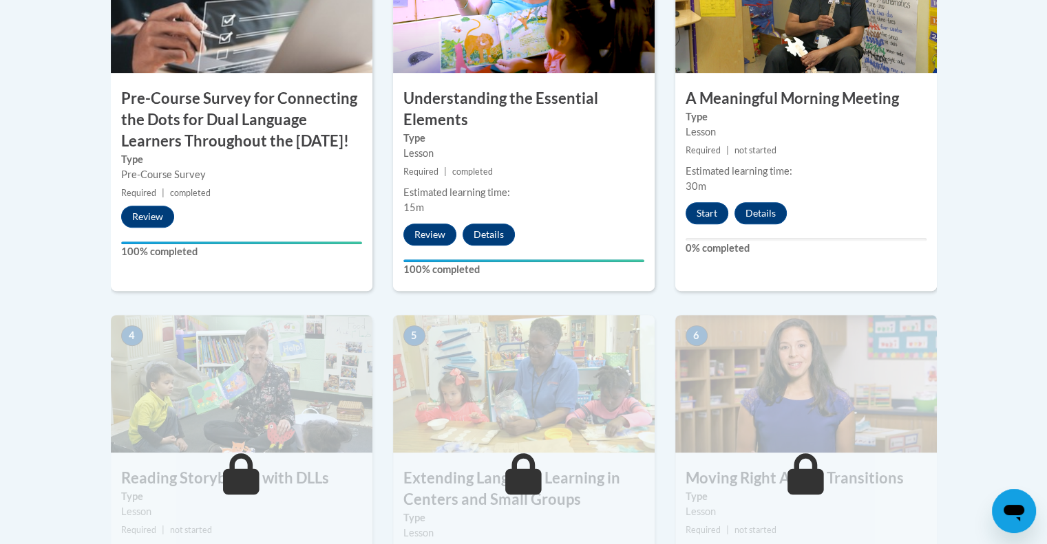
click at [915, 226] on div "3 A Meaningful Morning Meeting Type Lesson Required | not started Estimated lea…" at bounding box center [805, 113] width 261 height 356
click at [709, 216] on button "Start" at bounding box center [706, 213] width 43 height 22
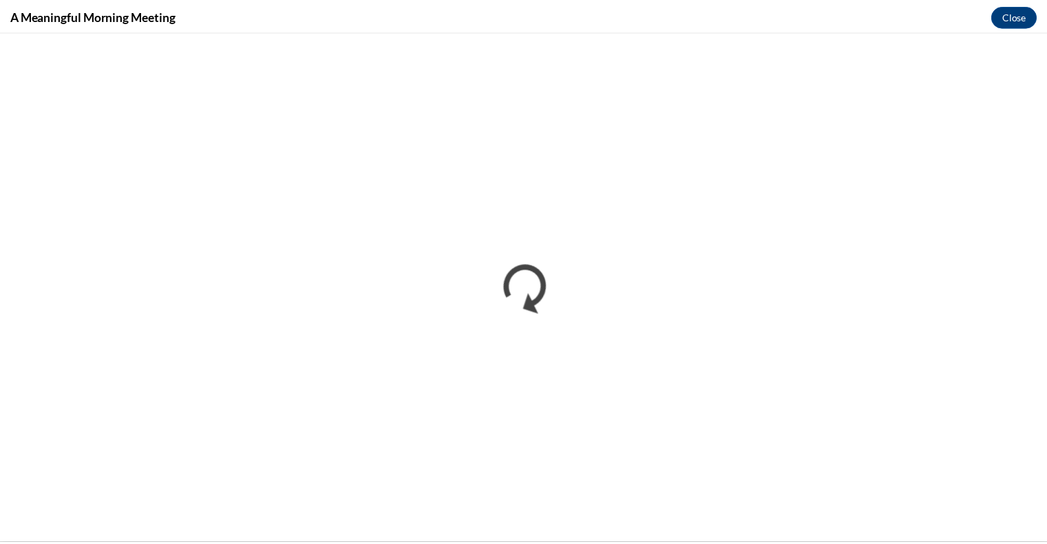
scroll to position [0, 0]
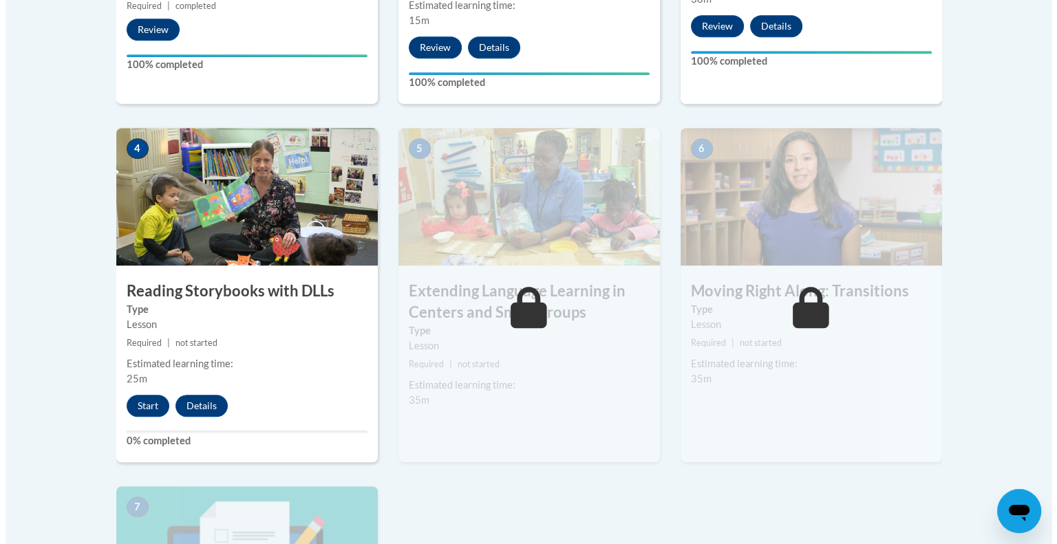
scroll to position [748, 0]
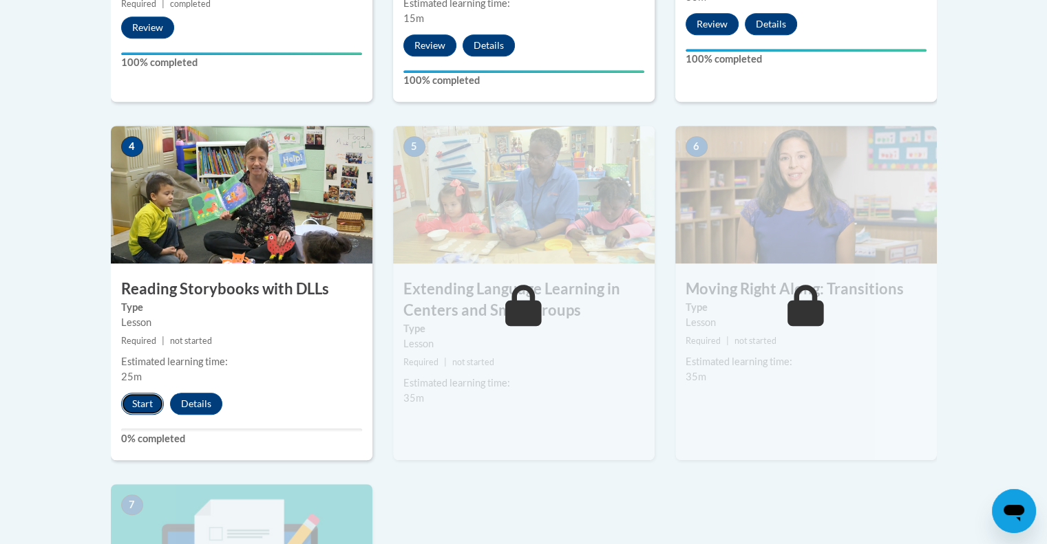
click at [140, 405] on button "Start" at bounding box center [142, 404] width 43 height 22
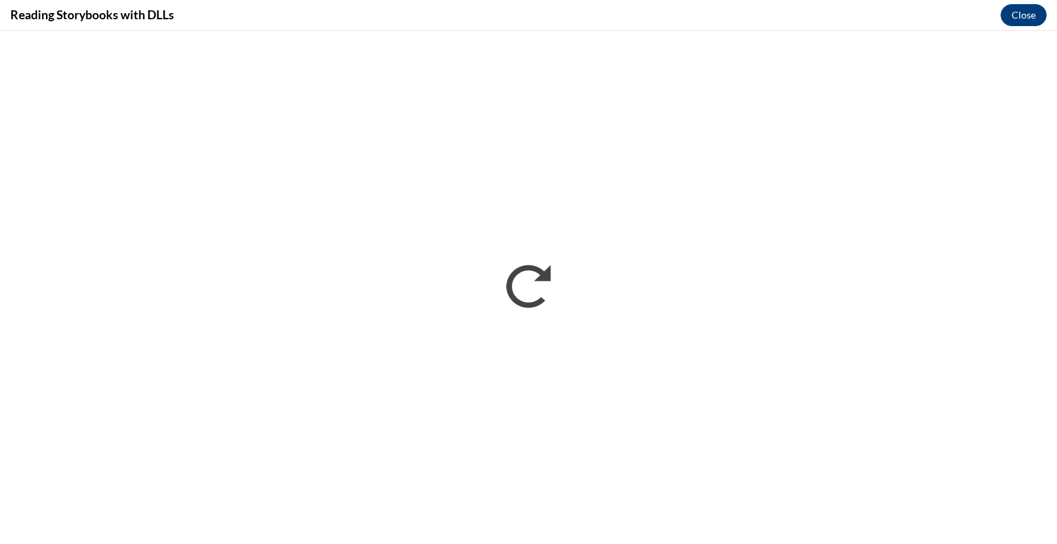
scroll to position [0, 0]
click at [1019, 12] on button "Close" at bounding box center [1023, 15] width 46 height 22
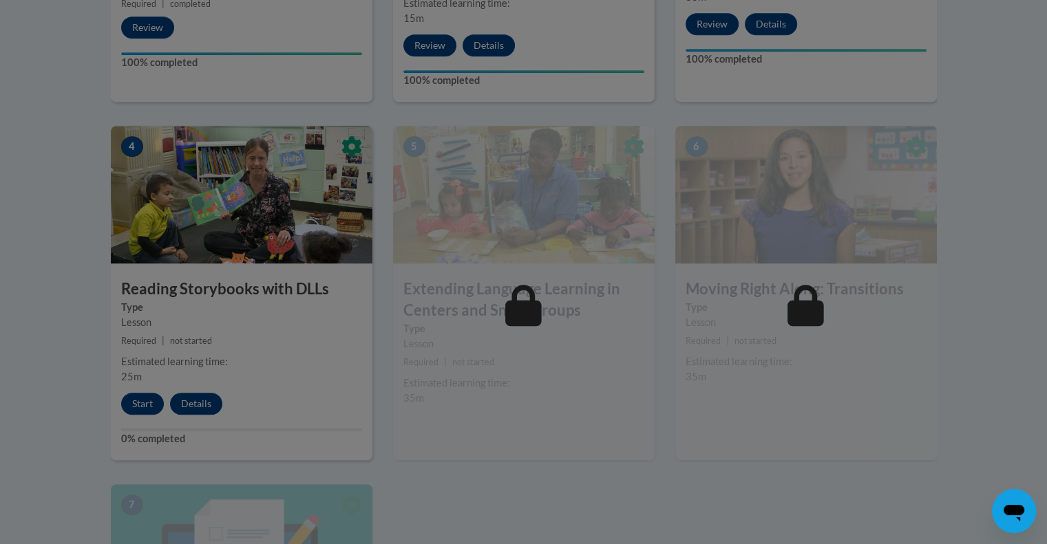
click at [511, 445] on div at bounding box center [523, 272] width 1047 height 544
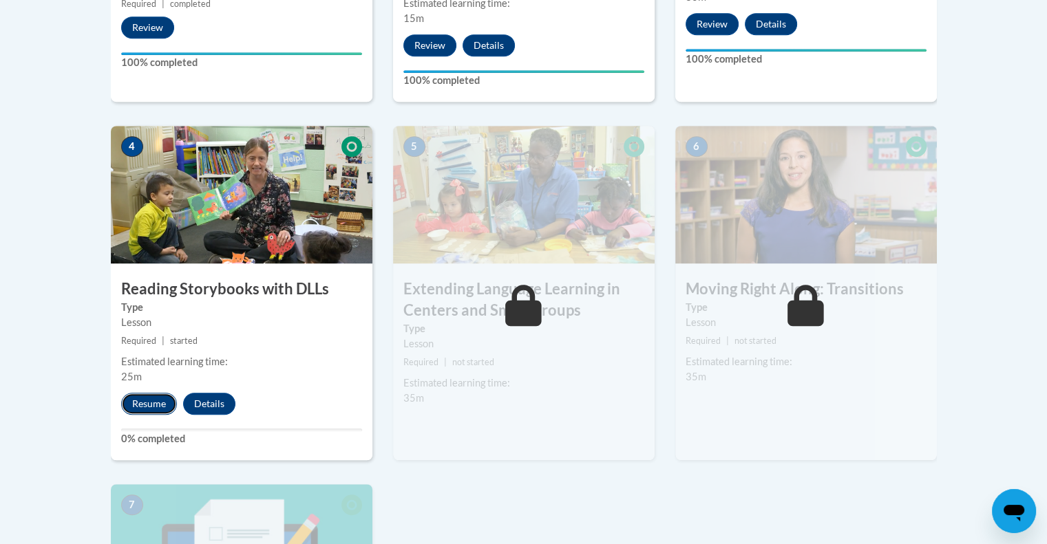
click at [147, 409] on button "Resume" at bounding box center [149, 404] width 56 height 22
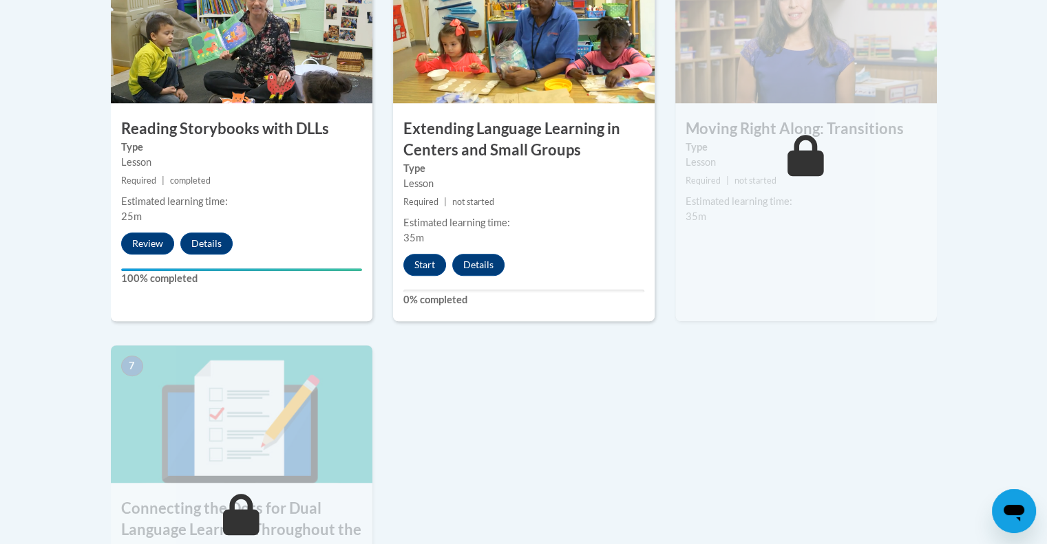
scroll to position [886, 0]
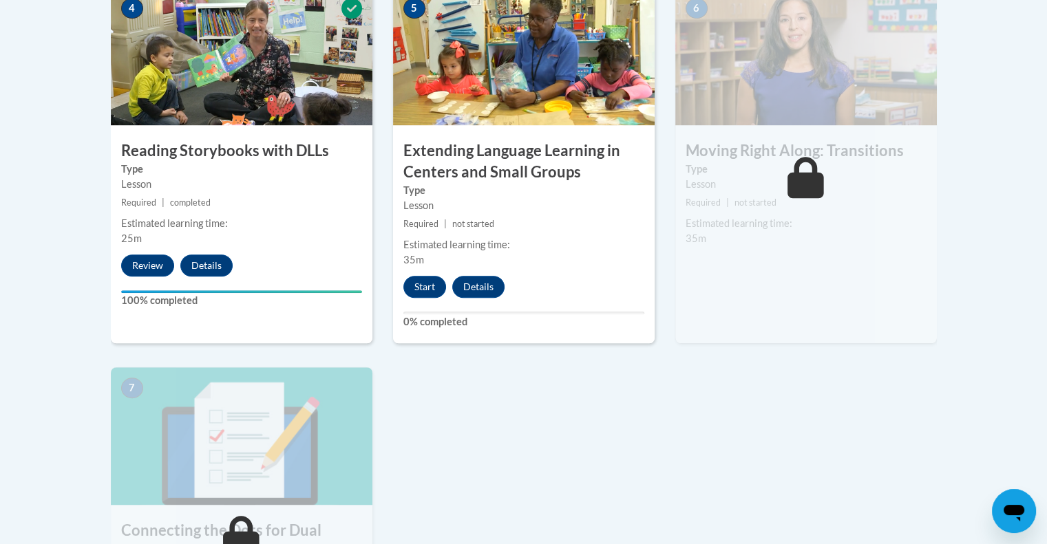
drag, startPoint x: 478, startPoint y: 354, endPoint x: 576, endPoint y: 469, distance: 151.8
click at [576, 469] on div "1 Pre-Course Survey for Connecting the Dots for Dual Language Learners Througho…" at bounding box center [523, 157] width 846 height 1098
click at [546, 280] on div "5 Extending Language Learning in Centers and Small Groups Type Lesson Required …" at bounding box center [523, 166] width 261 height 356
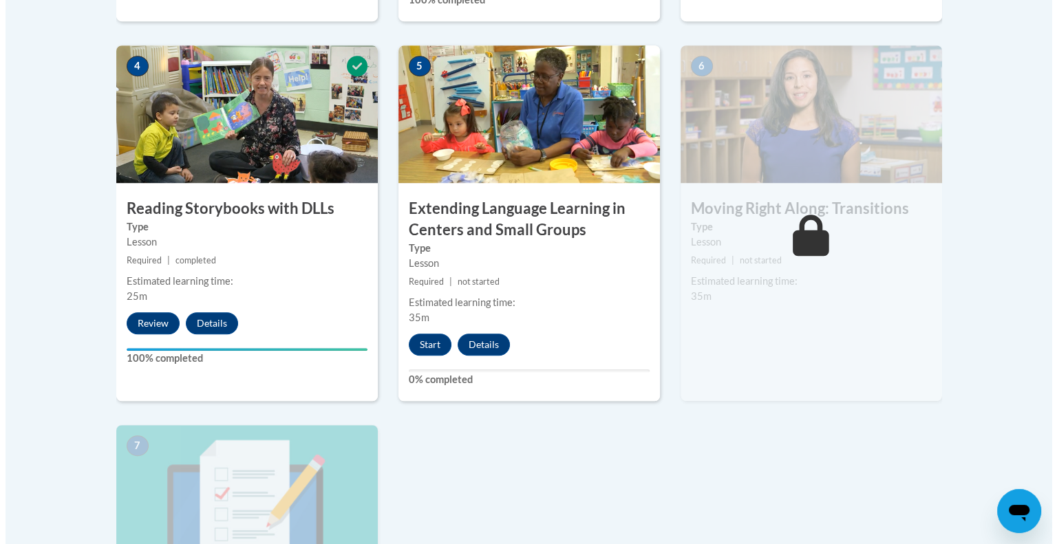
scroll to position [830, 0]
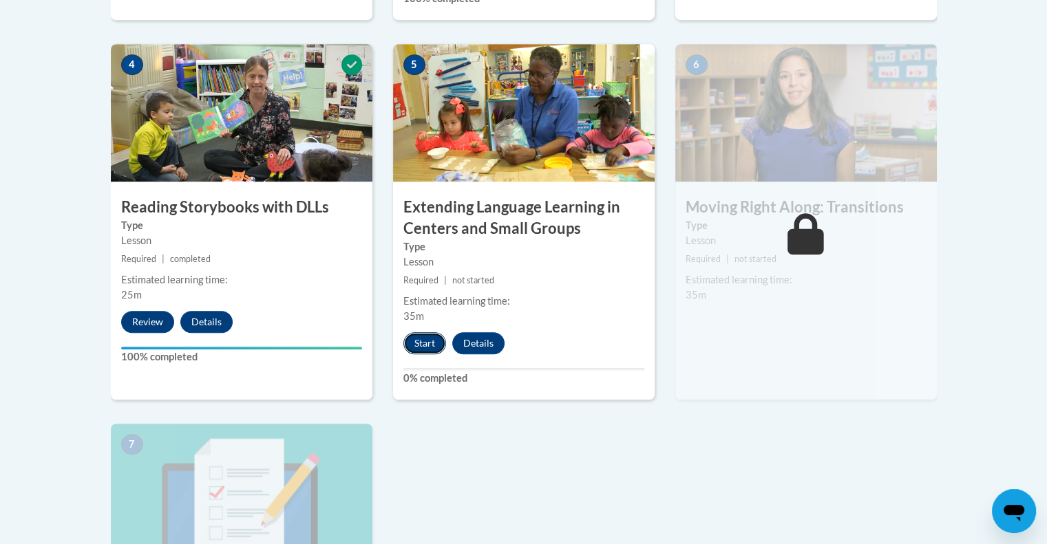
click at [435, 342] on button "Start" at bounding box center [424, 343] width 43 height 22
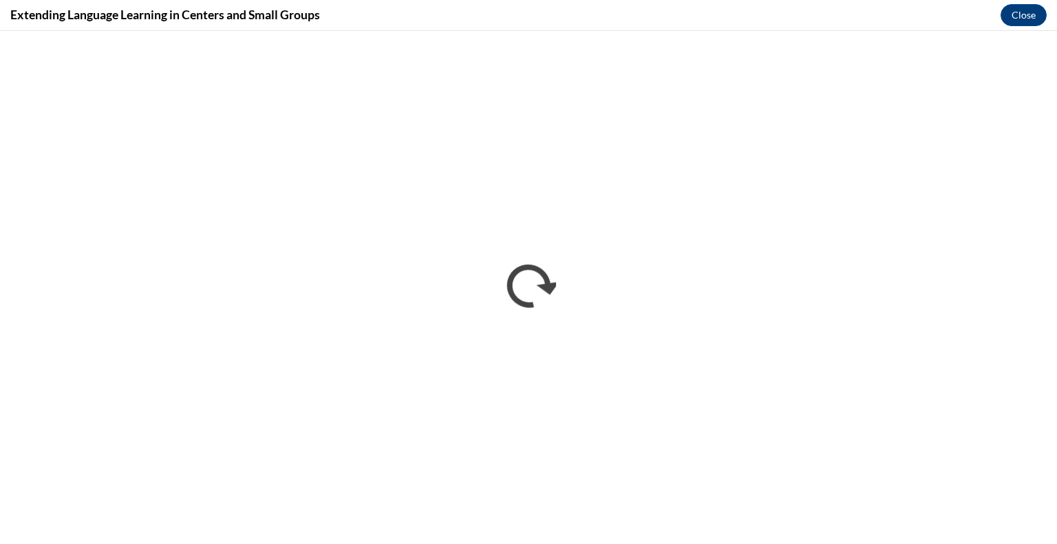
scroll to position [0, 0]
